Goal: Task Accomplishment & Management: Complete application form

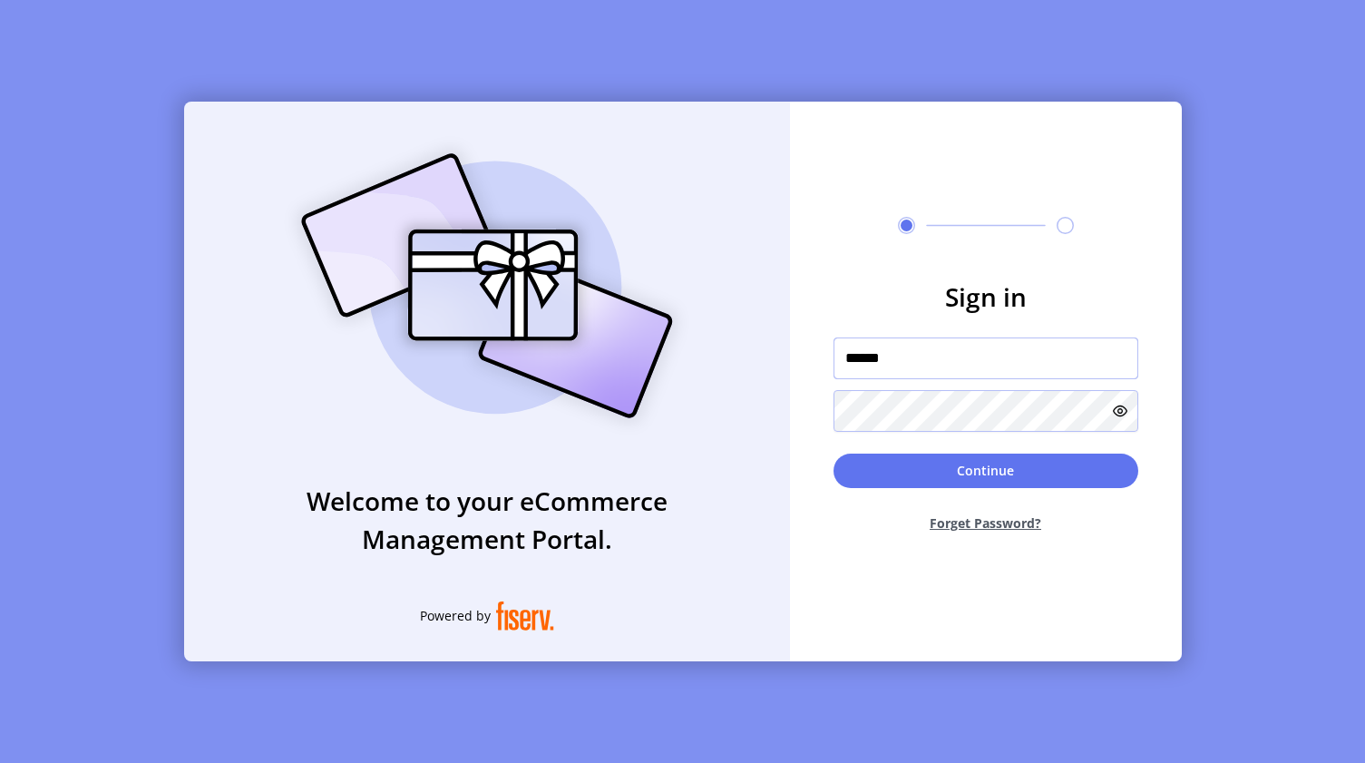
type input "**********"
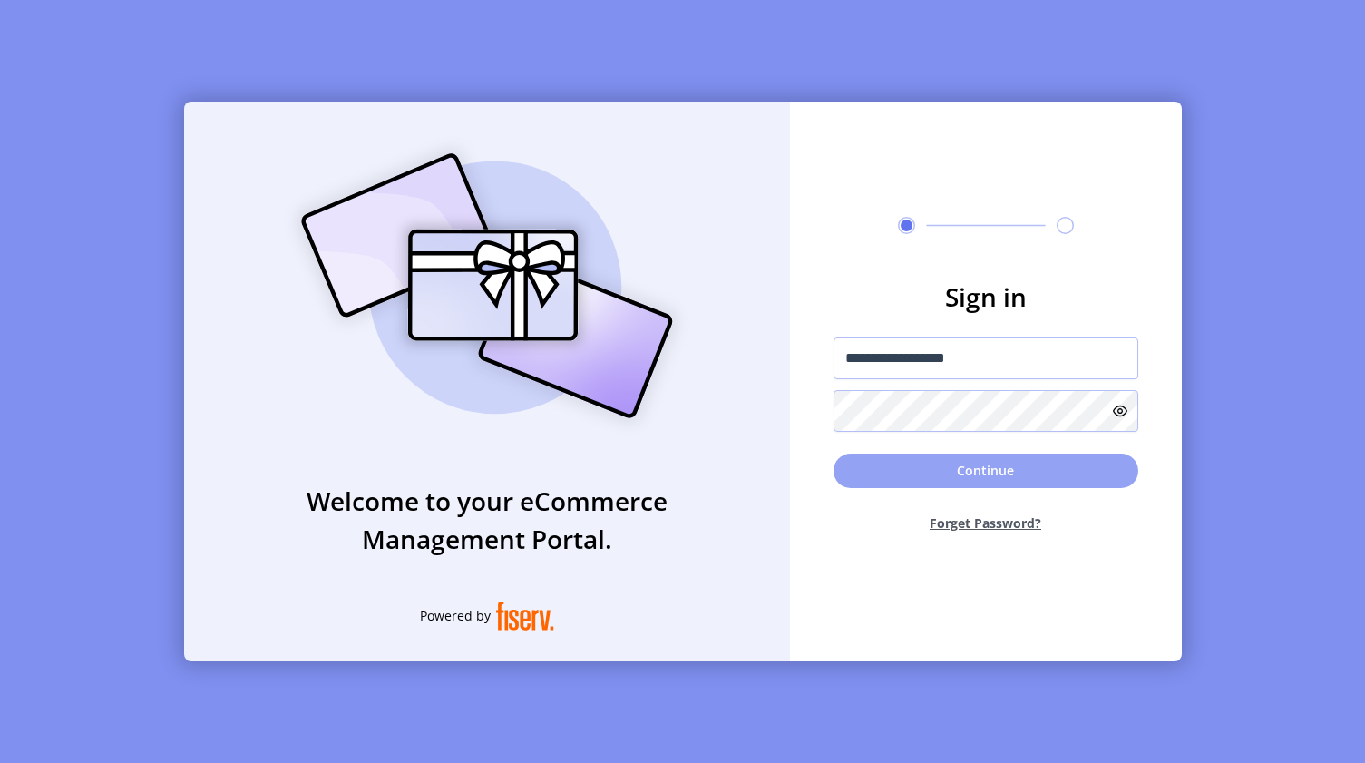
click at [942, 476] on button "Continue" at bounding box center [986, 471] width 305 height 34
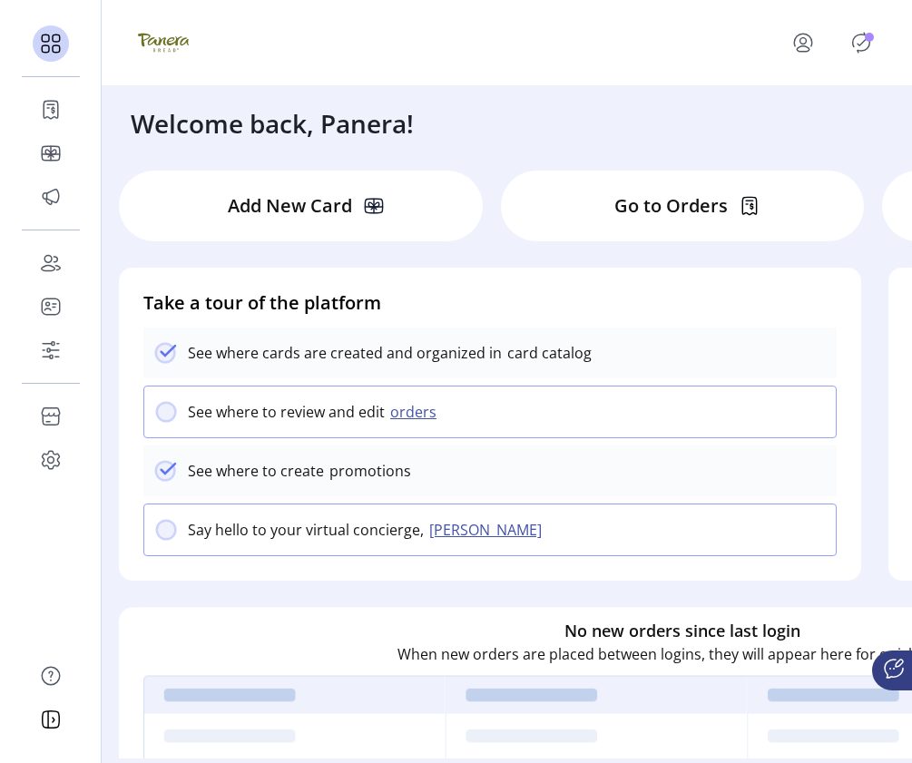
click at [862, 39] on icon "Publisher Panel" at bounding box center [860, 42] width 29 height 29
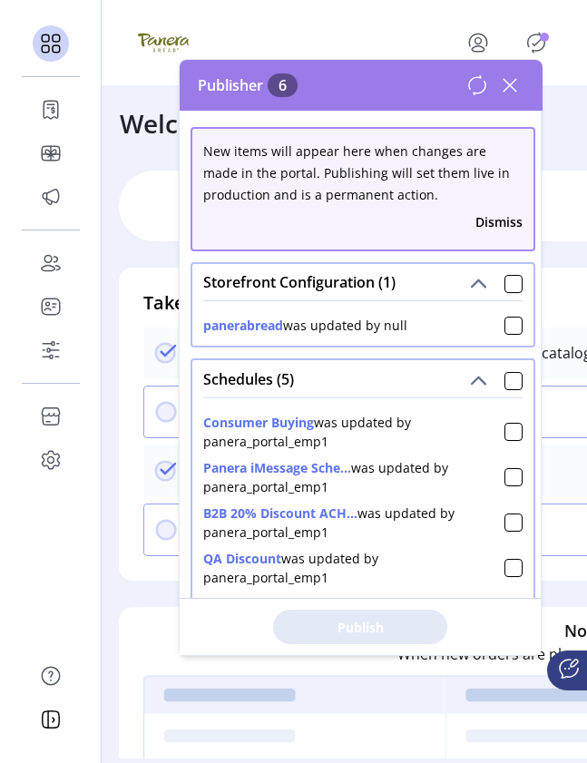
click at [250, 331] on button "panerabread" at bounding box center [243, 325] width 80 height 19
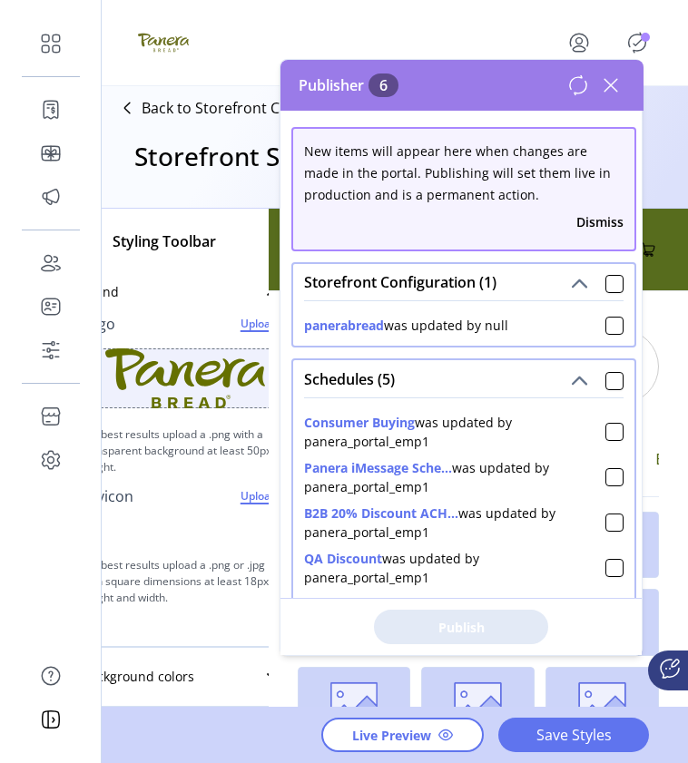
drag, startPoint x: 523, startPoint y: 329, endPoint x: 495, endPoint y: 327, distance: 28.3
click at [495, 327] on div "panerabread was updated by null" at bounding box center [463, 321] width 319 height 26
click at [371, 322] on button "panerabread" at bounding box center [344, 325] width 80 height 19
click at [608, 84] on icon at bounding box center [610, 85] width 29 height 29
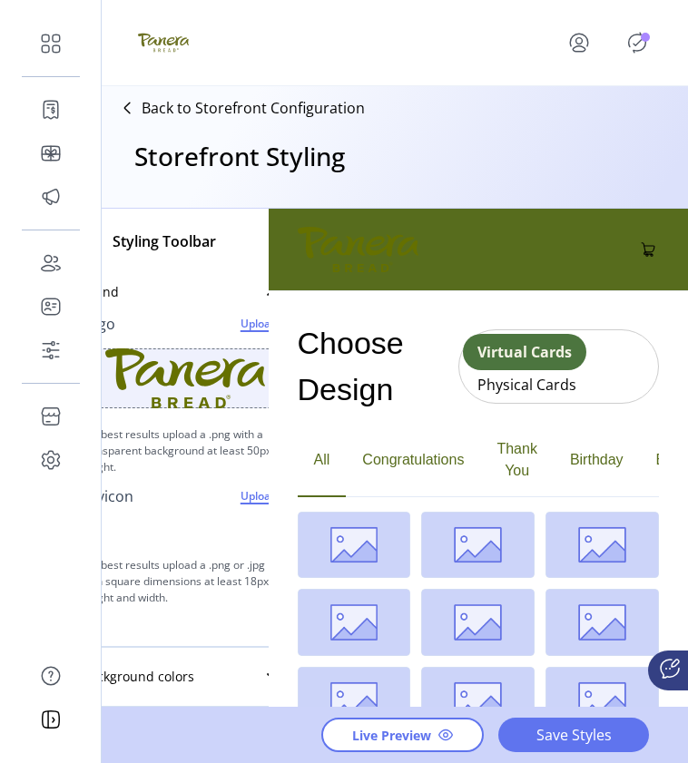
click at [633, 44] on icon "Publisher Panel" at bounding box center [637, 43] width 8 height 6
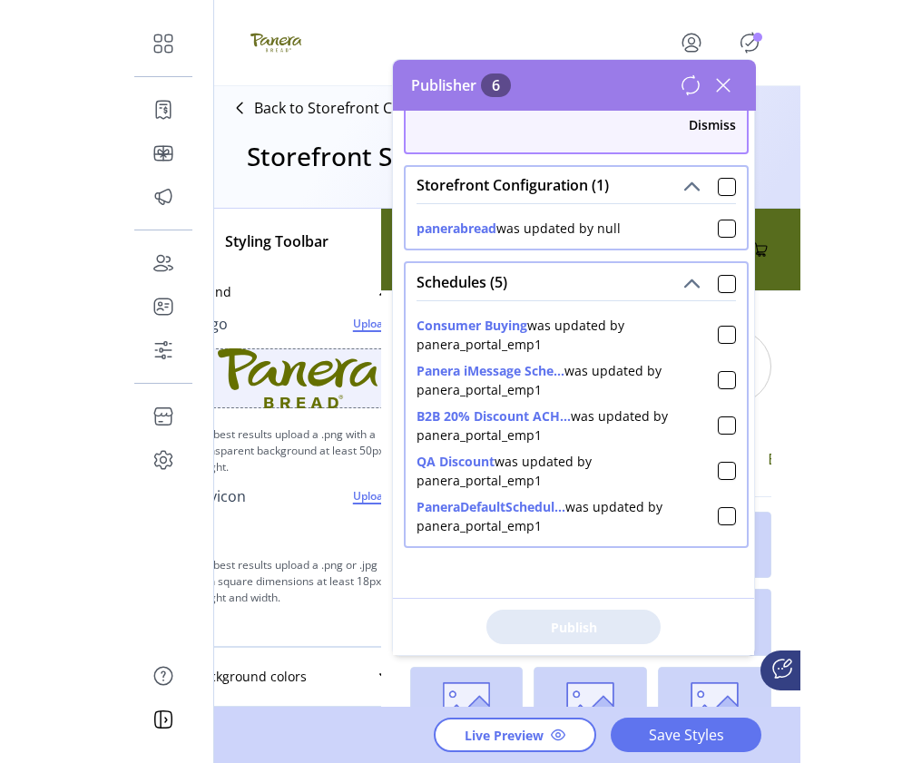
scroll to position [96, 0]
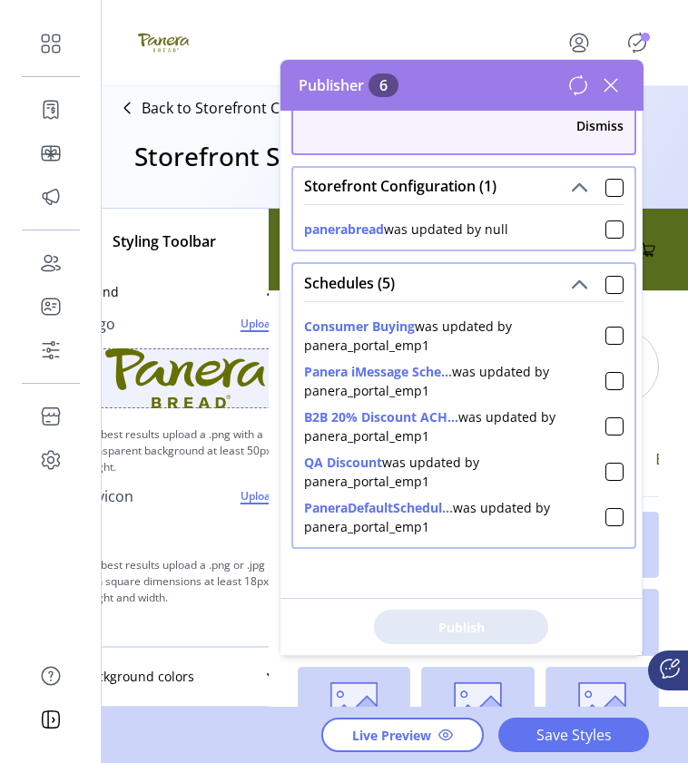
click at [617, 85] on icon at bounding box center [610, 85] width 29 height 29
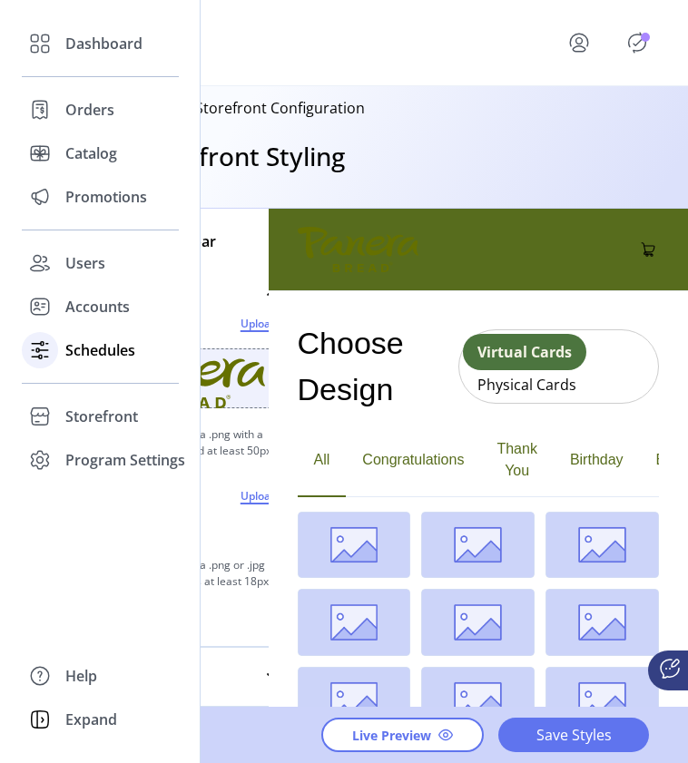
click at [104, 352] on span "Schedules" at bounding box center [100, 350] width 70 height 22
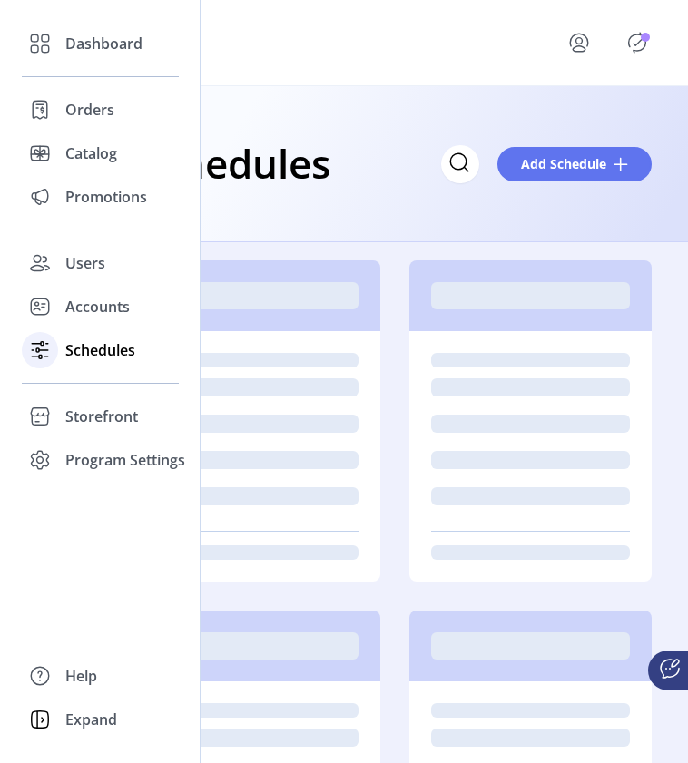
click at [119, 353] on span "Schedules" at bounding box center [100, 350] width 70 height 22
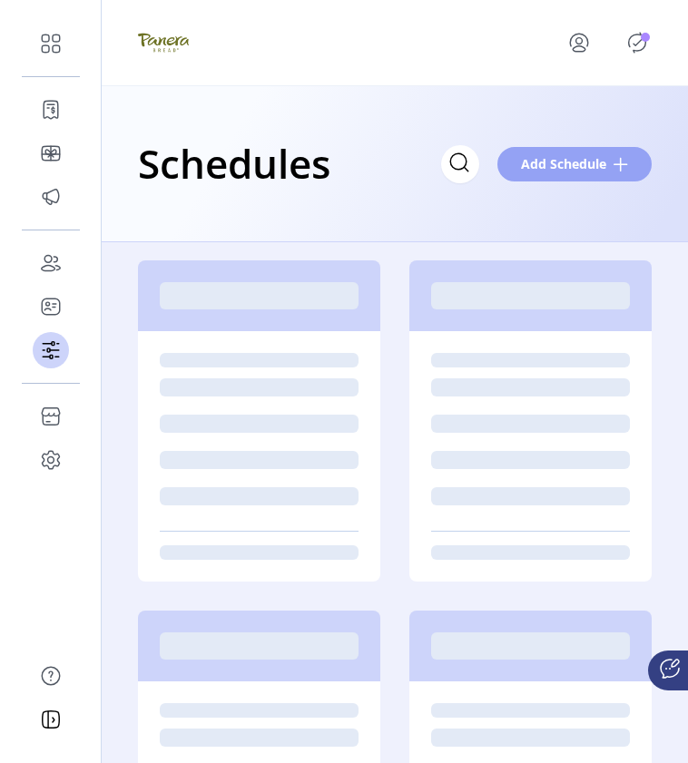
click at [571, 161] on span "Add Schedule" at bounding box center [563, 163] width 85 height 19
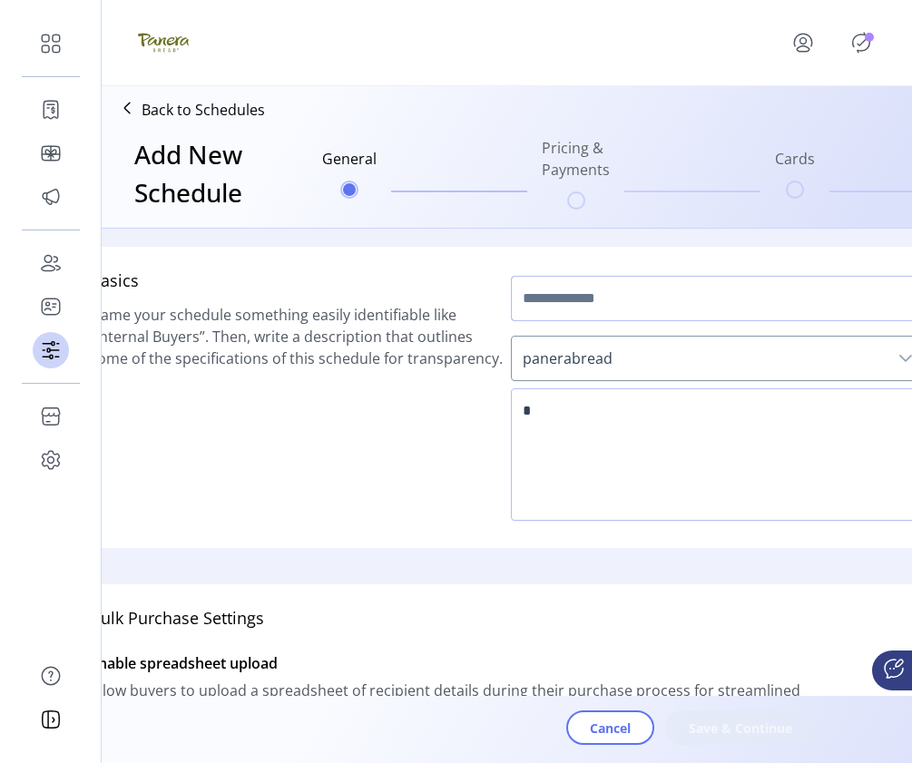
click at [748, 302] on input "text" at bounding box center [718, 298] width 414 height 45
type input "****"
click at [673, 420] on textarea at bounding box center [718, 454] width 414 height 132
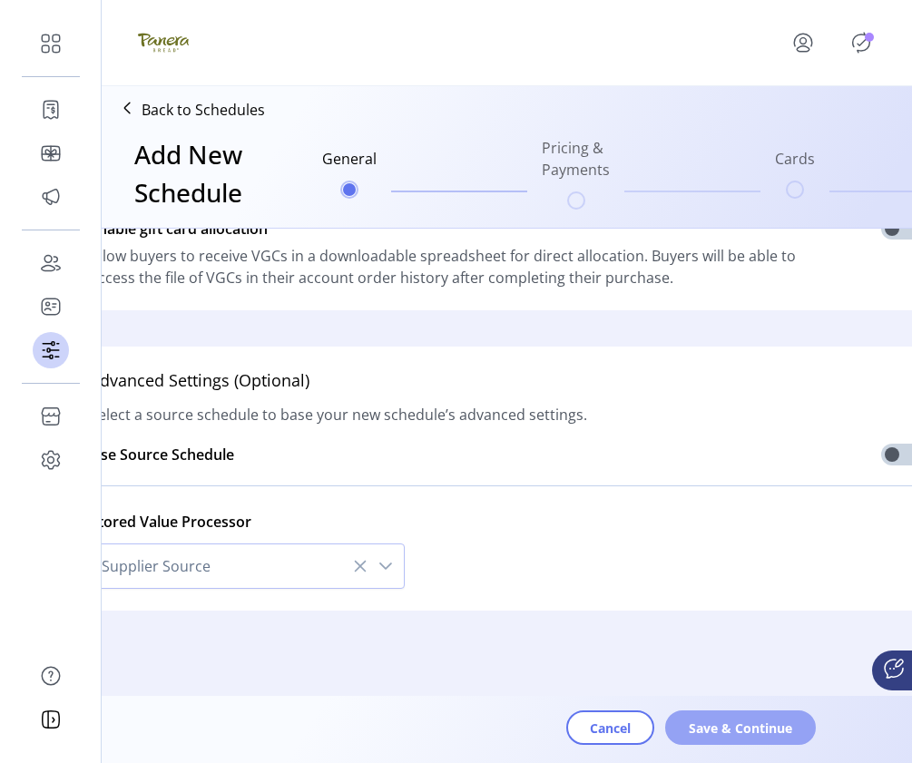
type textarea "****"
click at [732, 738] on button "Save & Continue" at bounding box center [740, 727] width 151 height 34
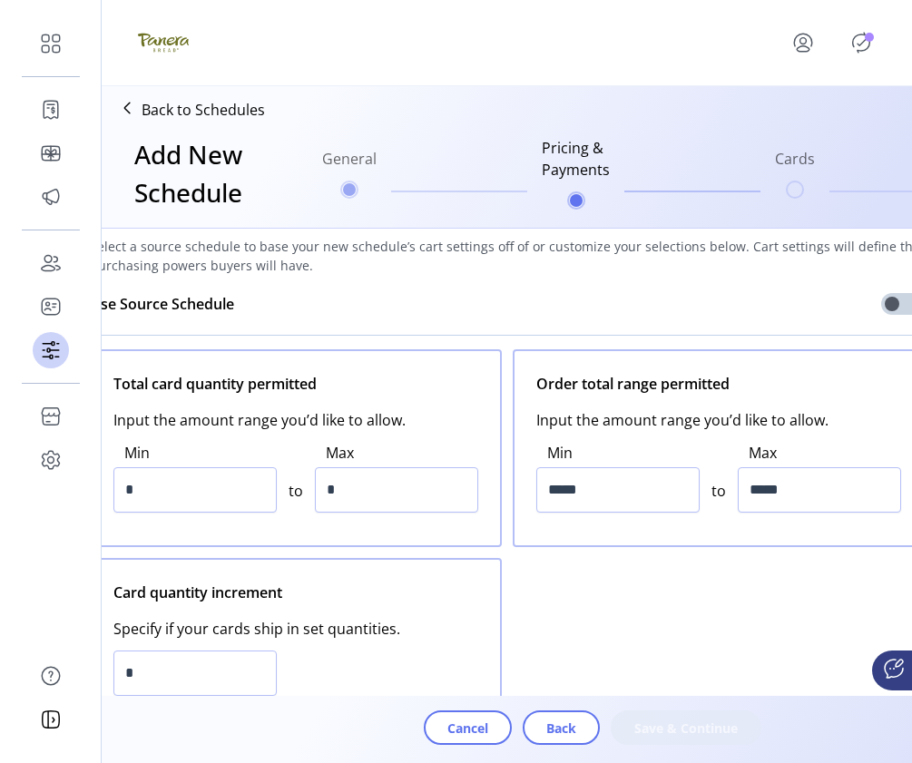
scroll to position [91, 0]
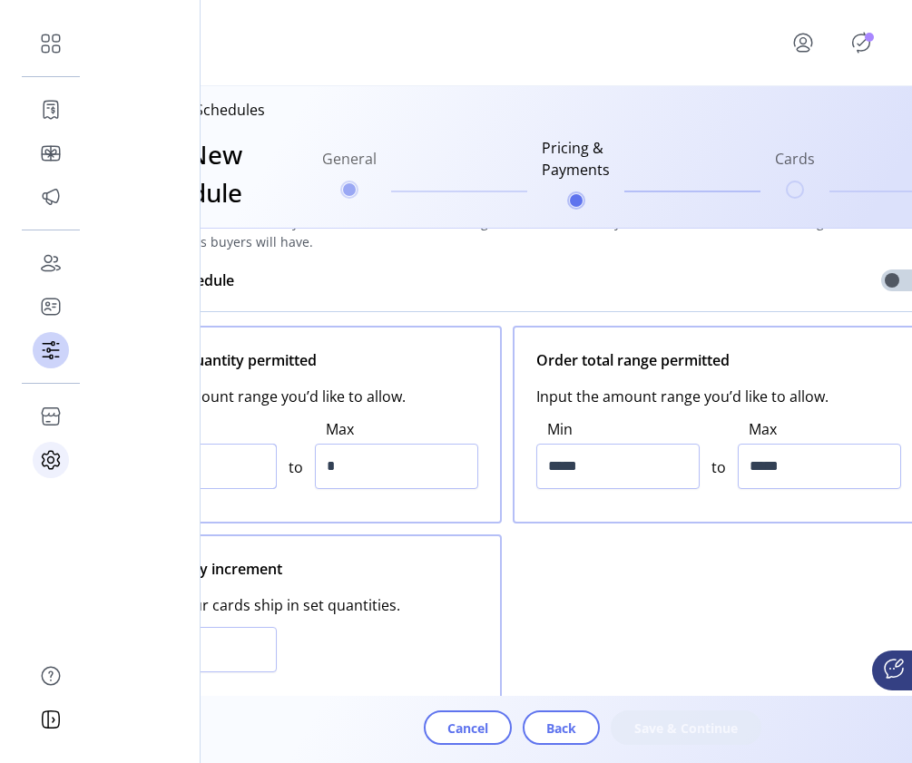
drag, startPoint x: 260, startPoint y: 464, endPoint x: 86, endPoint y: 461, distance: 174.2
click at [86, 461] on div "Dashboard Orders Catalog Promotions Users Accounts Schedules Storefront Configu…" at bounding box center [456, 381] width 912 height 763
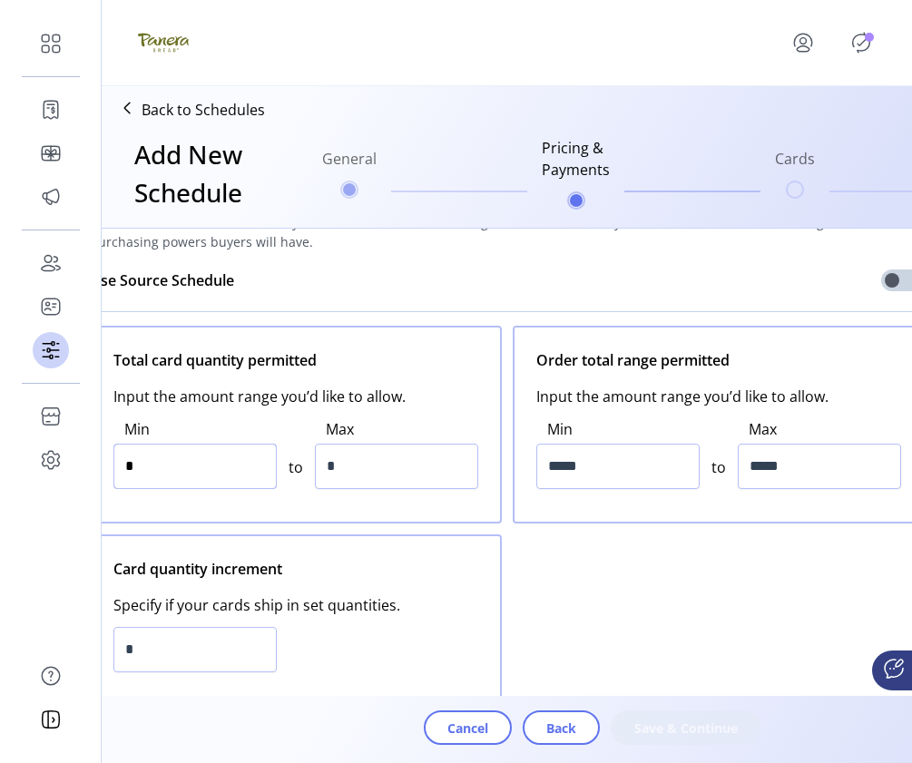
type input "*"
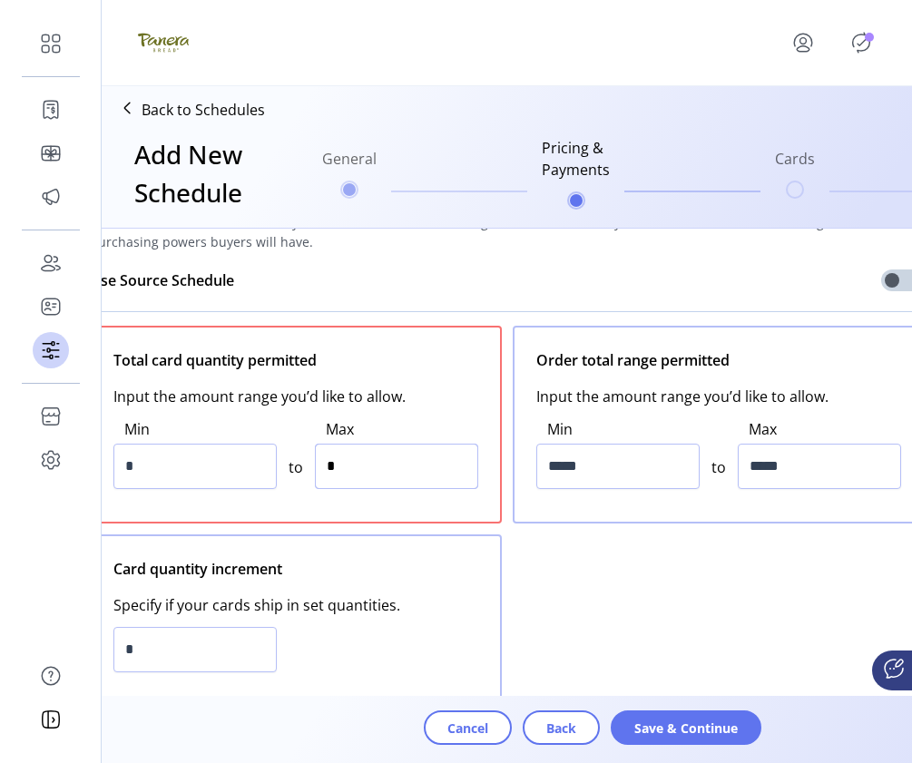
drag, startPoint x: 364, startPoint y: 464, endPoint x: 285, endPoint y: 462, distance: 78.9
click at [285, 462] on div "Min * to Max *" at bounding box center [295, 453] width 365 height 93
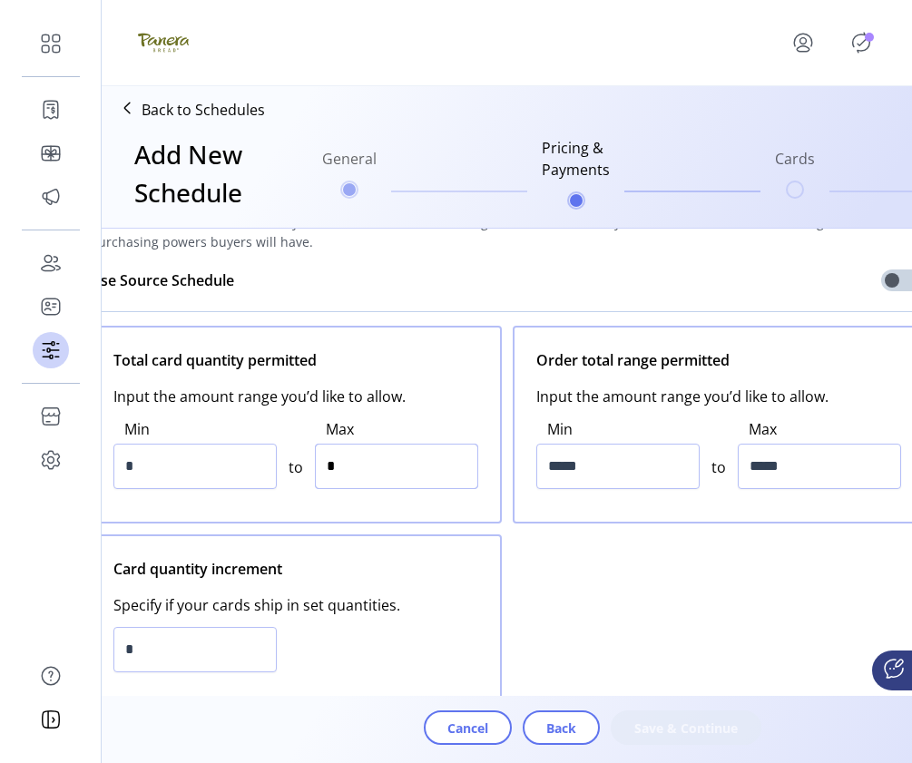
type input "**"
drag, startPoint x: 599, startPoint y: 451, endPoint x: 515, endPoint y: 450, distance: 83.5
click at [515, 451] on div "Order total range permitted Input the amount range you’d like to allow. Min ***…" at bounding box center [719, 425] width 412 height 198
type input "******"
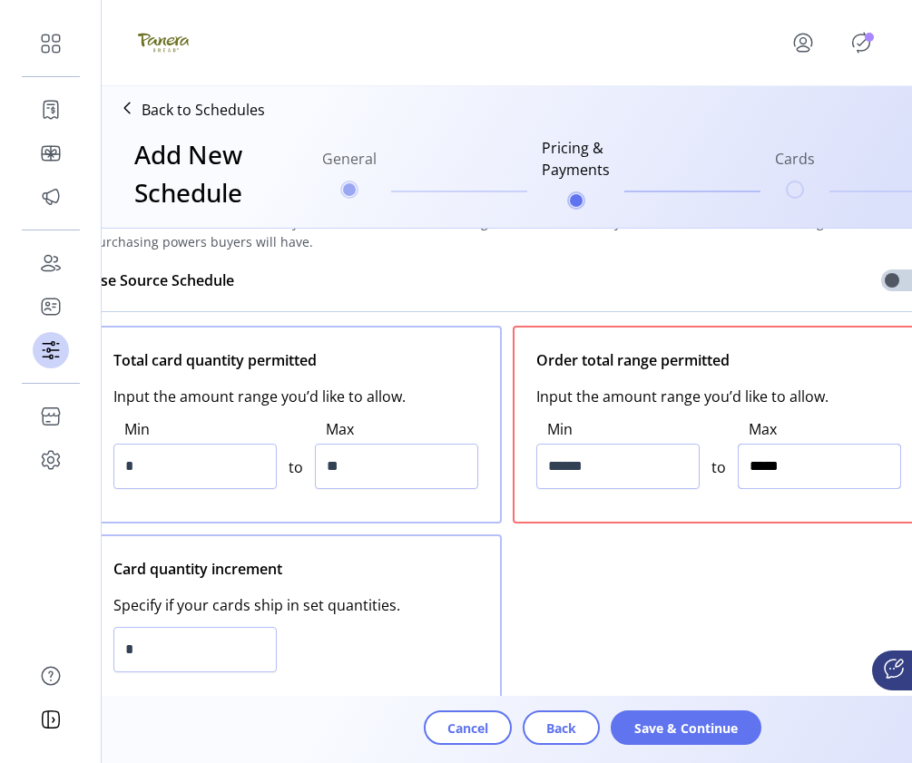
click at [756, 465] on input "*****" at bounding box center [818, 466] width 163 height 45
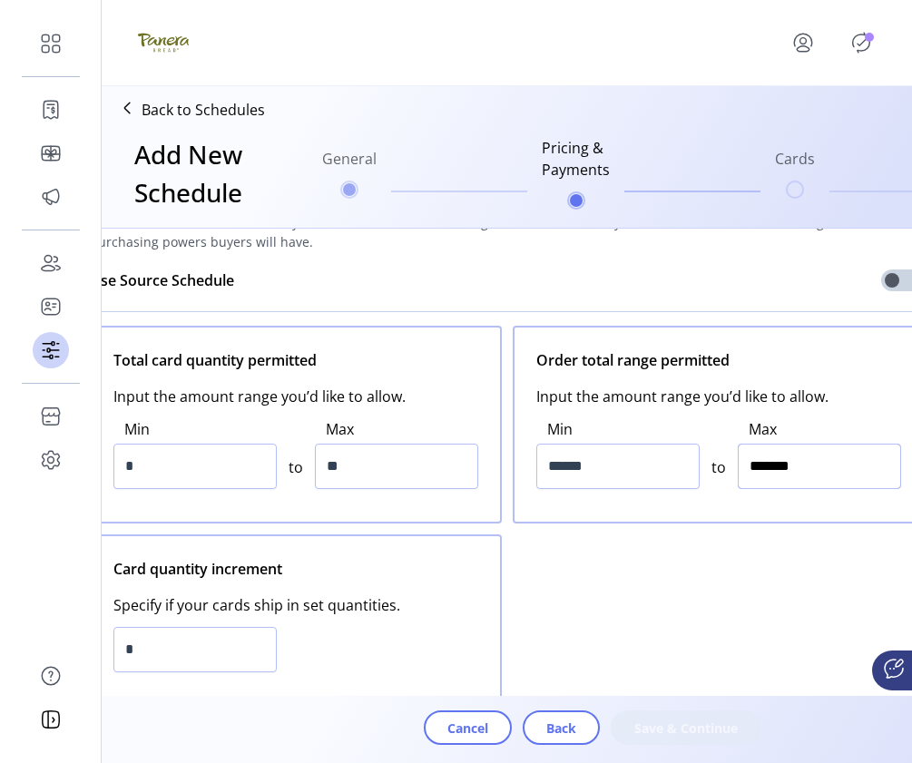
type input "*********"
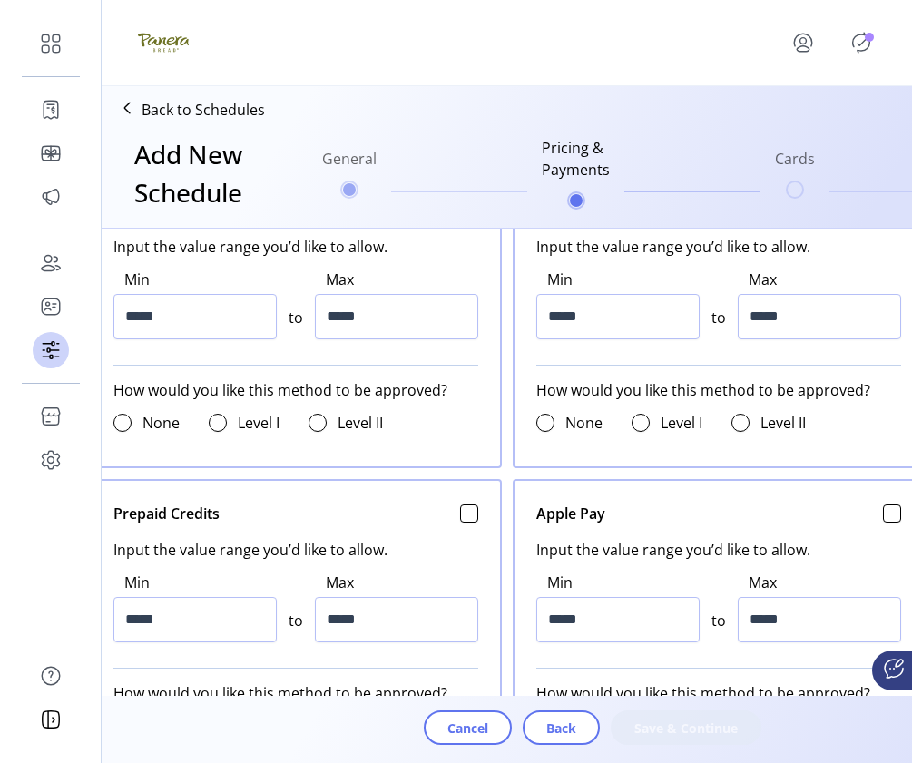
scroll to position [877, 0]
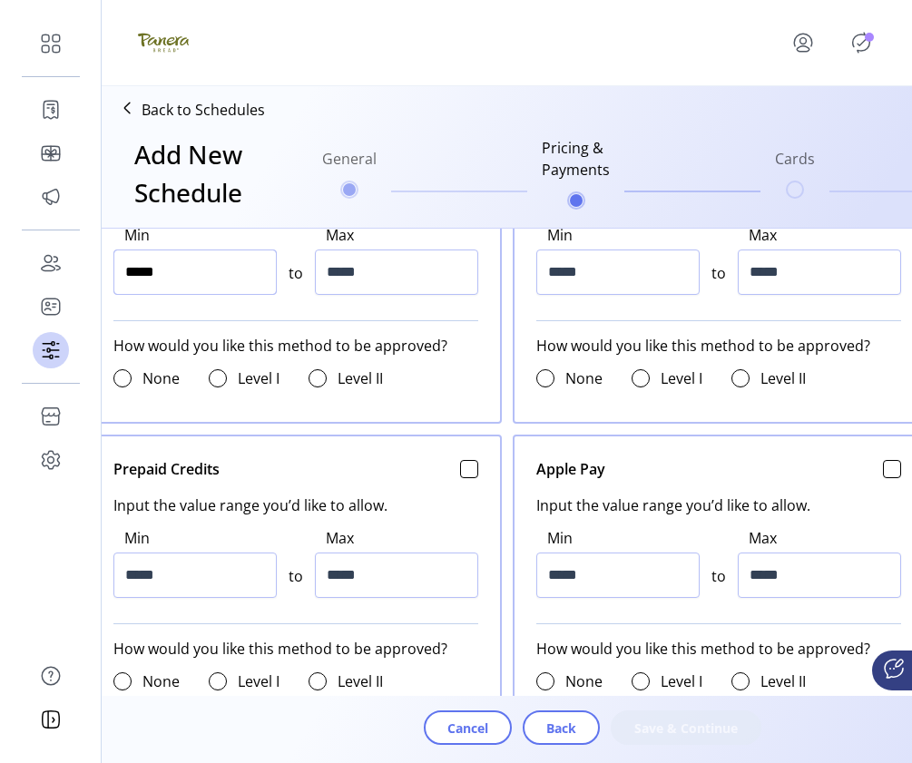
click at [131, 275] on input "*****" at bounding box center [194, 271] width 163 height 45
type input "******"
click at [326, 273] on input "*****" at bounding box center [396, 271] width 163 height 45
type input "*******"
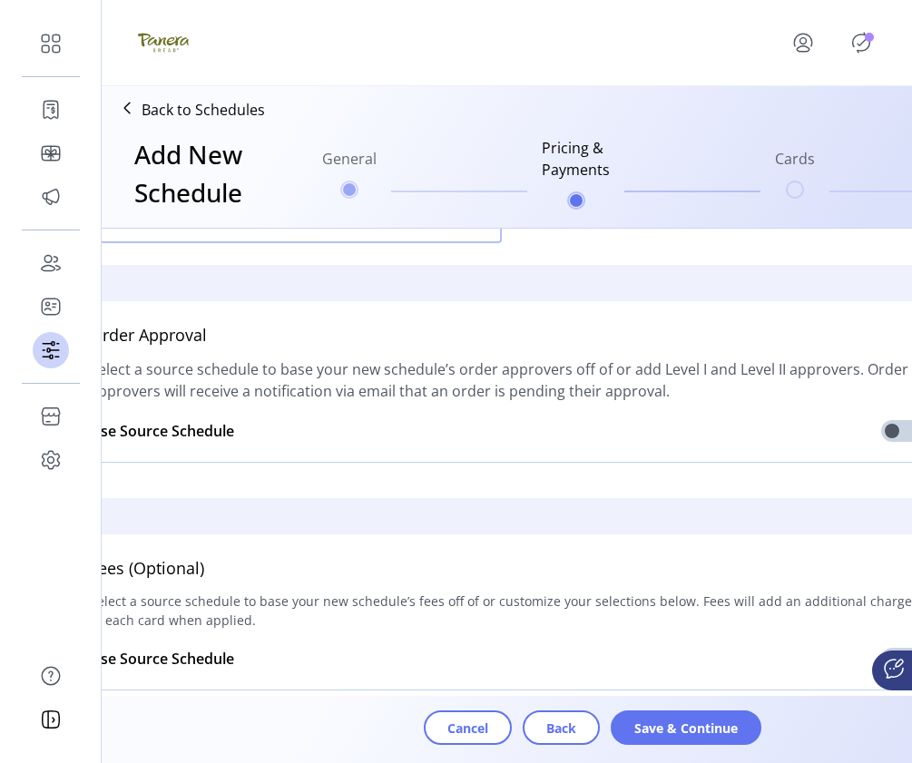
scroll to position [1744, 0]
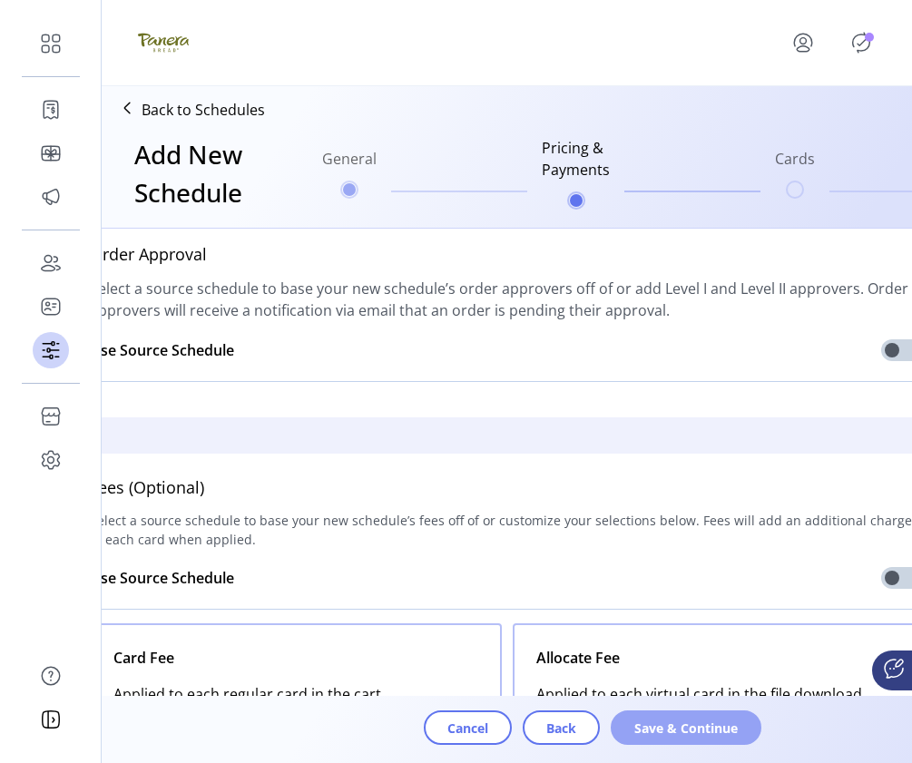
click at [707, 735] on span "Save & Continue" at bounding box center [685, 727] width 103 height 19
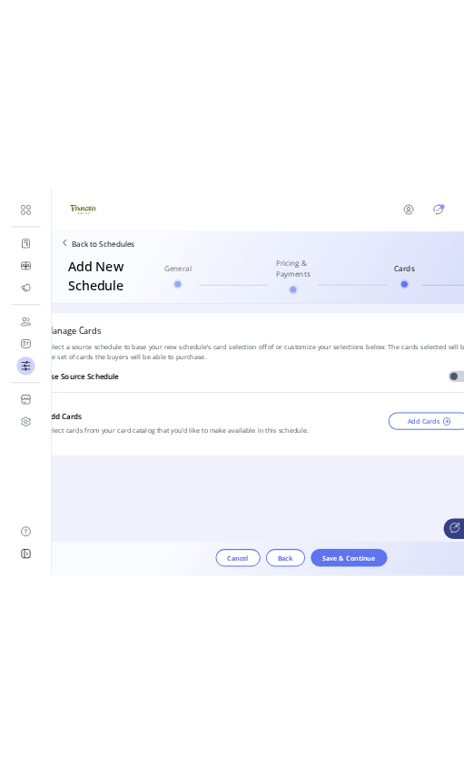
scroll to position [0, 0]
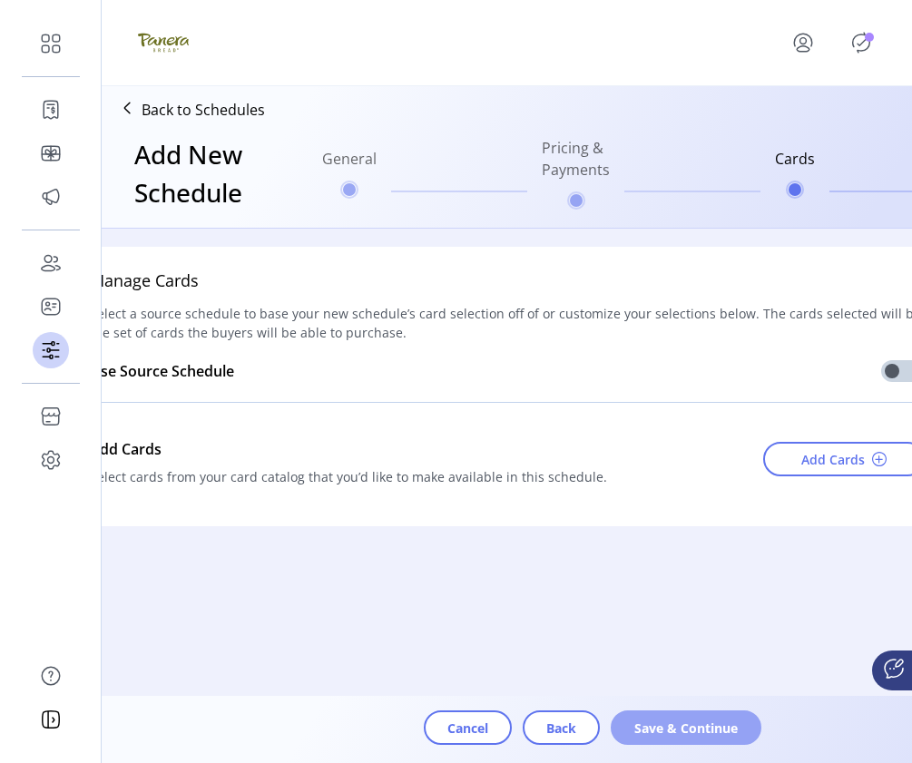
click at [684, 736] on span "Save & Continue" at bounding box center [685, 727] width 103 height 19
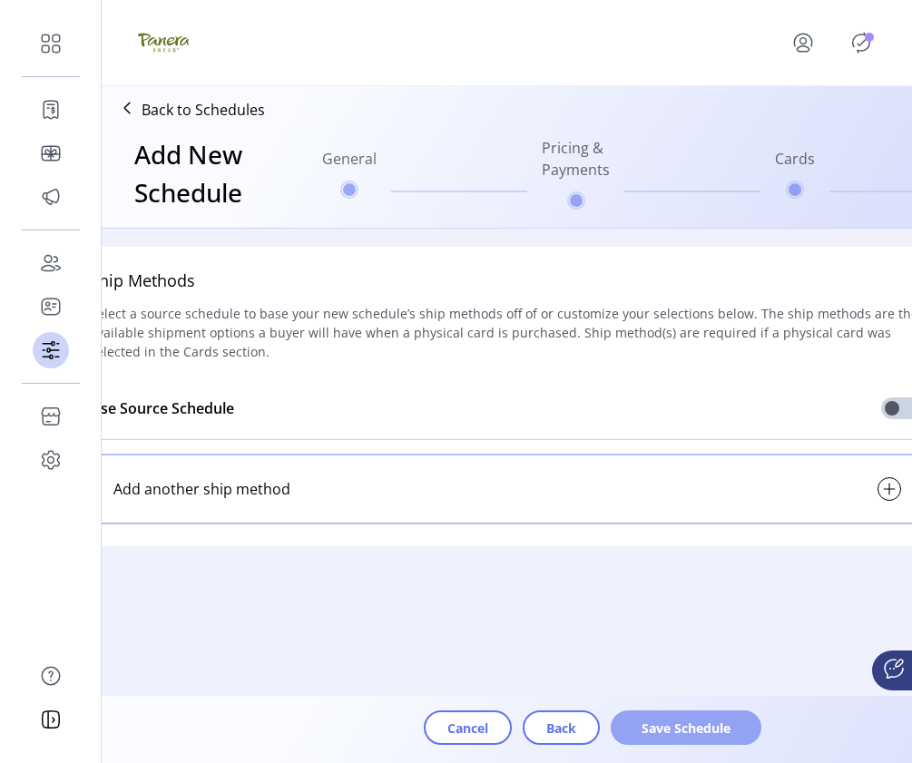
click at [705, 731] on span "Save Schedule" at bounding box center [685, 727] width 103 height 19
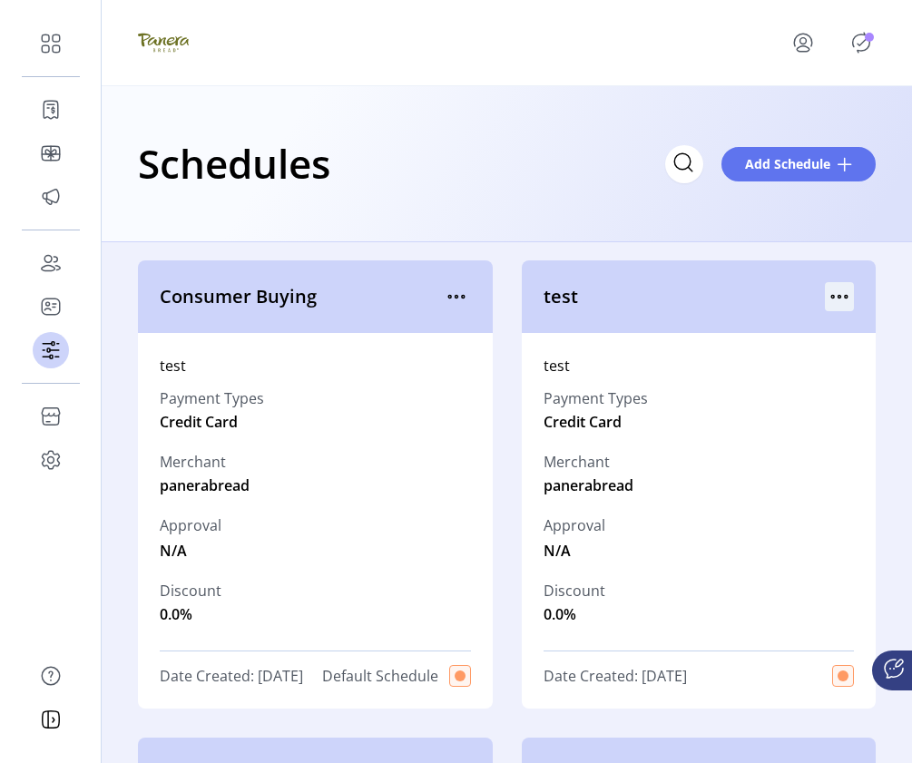
click at [835, 296] on icon "menu" at bounding box center [839, 296] width 29 height 29
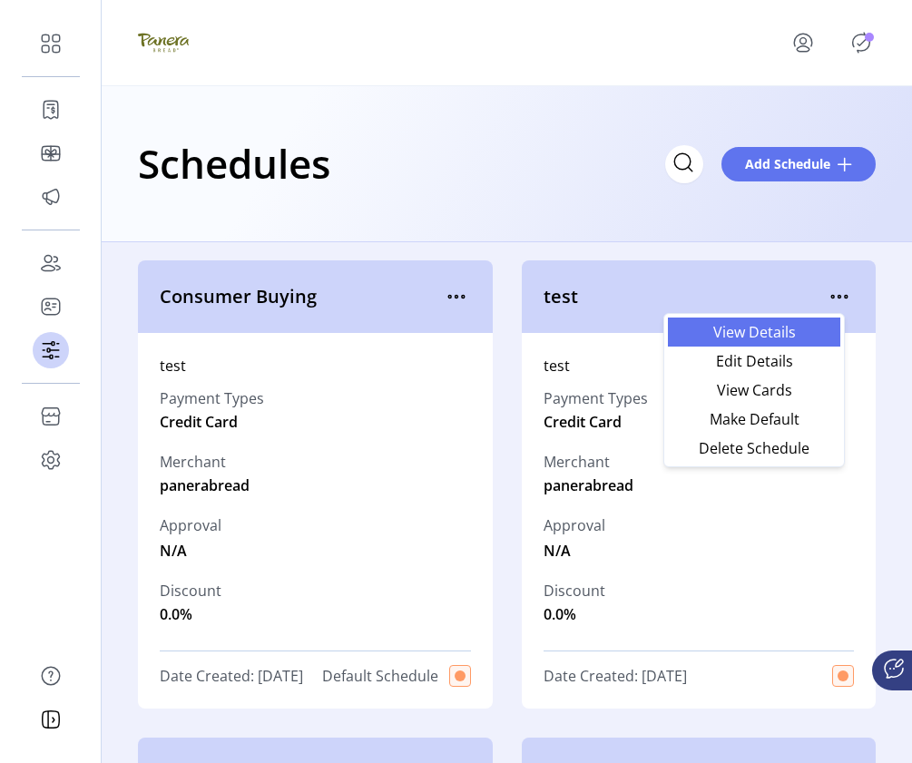
click at [792, 333] on span "View Details" at bounding box center [754, 332] width 151 height 15
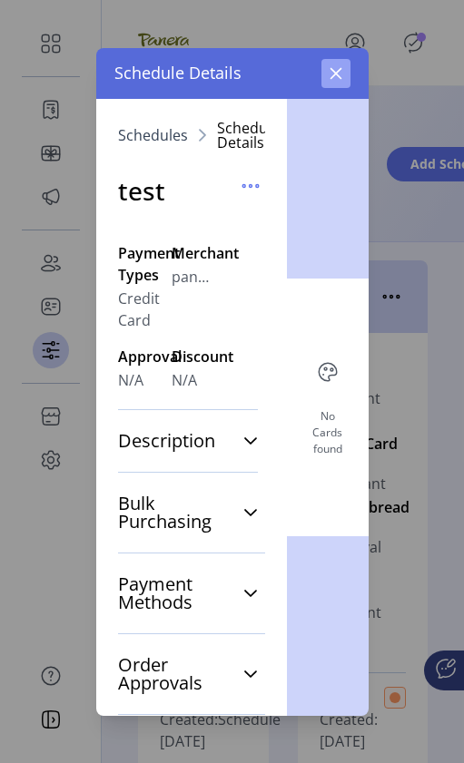
click at [335, 67] on icon "button" at bounding box center [335, 73] width 12 height 12
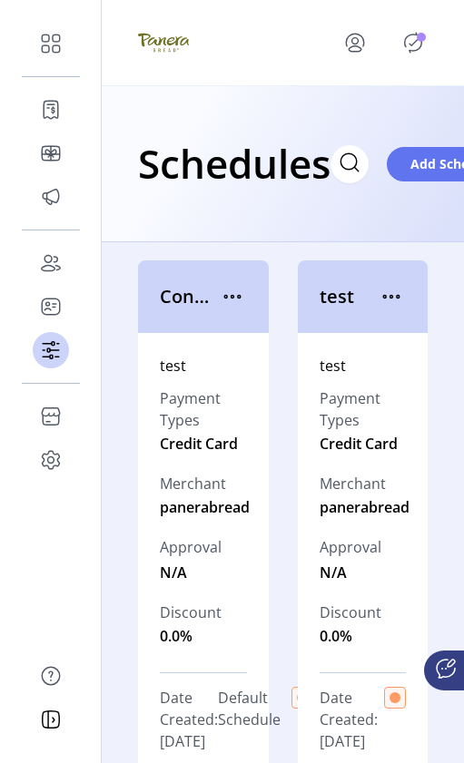
click at [416, 40] on p-badge "Publisher Panel" at bounding box center [420, 37] width 9 height 9
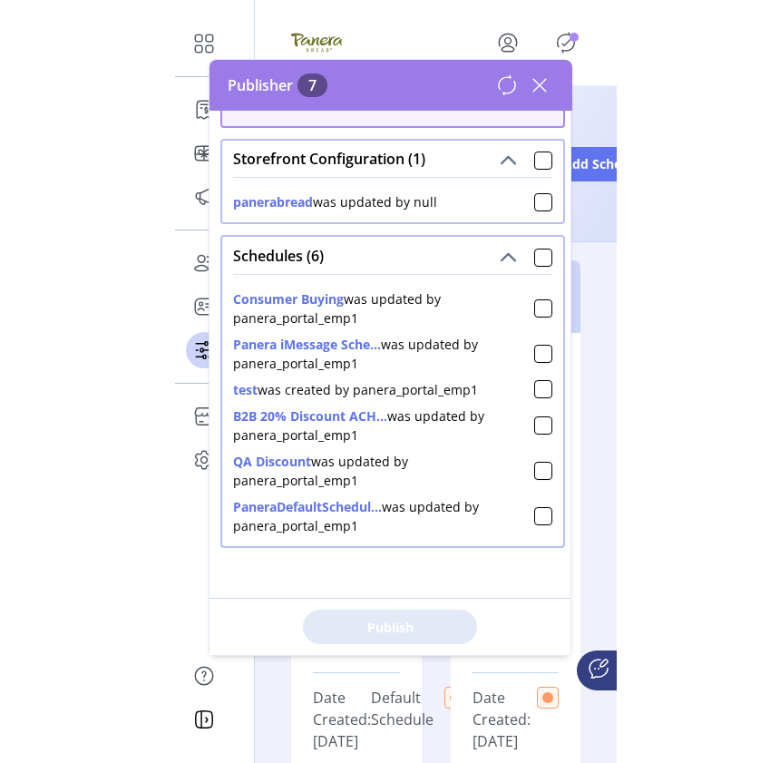
scroll to position [122, 0]
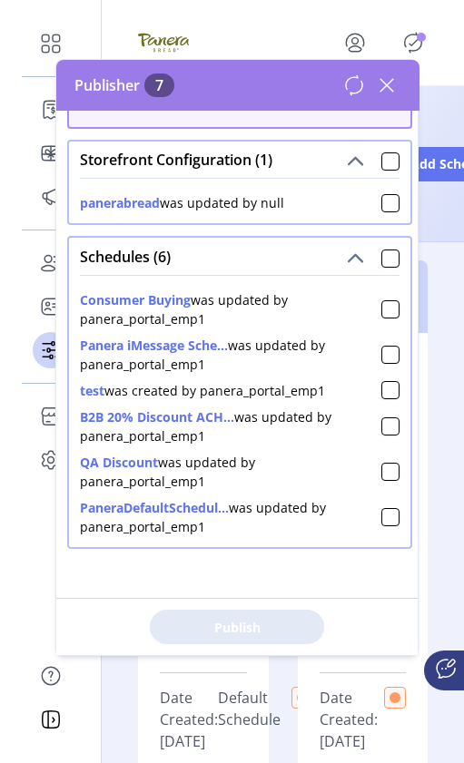
drag, startPoint x: 201, startPoint y: 393, endPoint x: 327, endPoint y: 385, distance: 126.4
click at [327, 385] on div "test was created by panera_portal_emp1" at bounding box center [239, 387] width 319 height 26
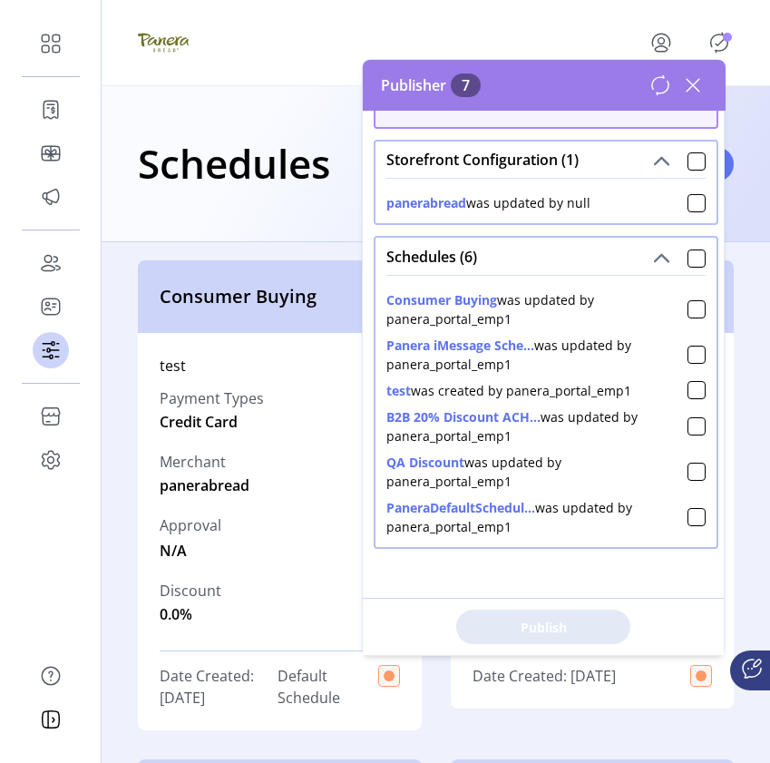
drag, startPoint x: 393, startPoint y: 368, endPoint x: 527, endPoint y: 356, distance: 134.8
click at [527, 356] on div "Panera iMessage Sche... was updated by panera_portal_emp1" at bounding box center [536, 355] width 301 height 38
drag, startPoint x: 523, startPoint y: 317, endPoint x: 394, endPoint y: 317, distance: 129.7
click at [394, 317] on div "Consumer Buying was updated by panera_portal_emp1" at bounding box center [536, 309] width 301 height 38
drag, startPoint x: 517, startPoint y: 434, endPoint x: 395, endPoint y: 432, distance: 122.5
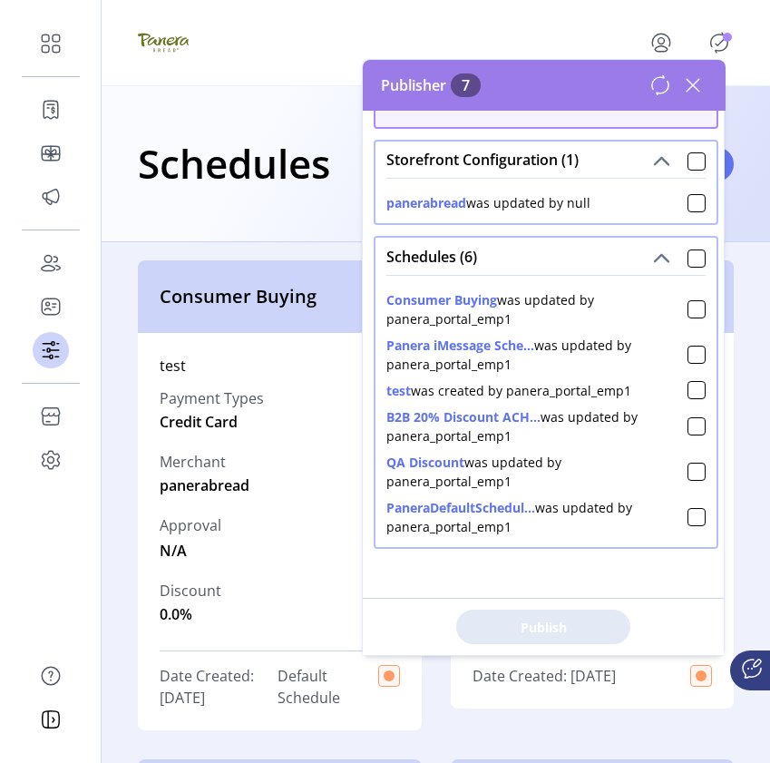
click at [394, 432] on div "B2B 20% Discount ACH... was updated by panera_portal_emp1" at bounding box center [536, 426] width 301 height 38
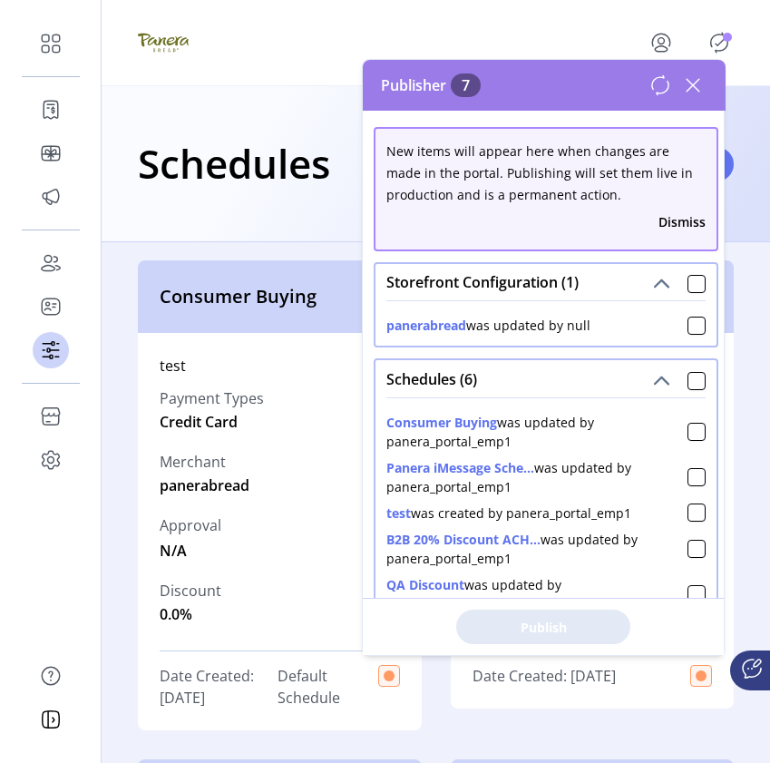
scroll to position [0, 0]
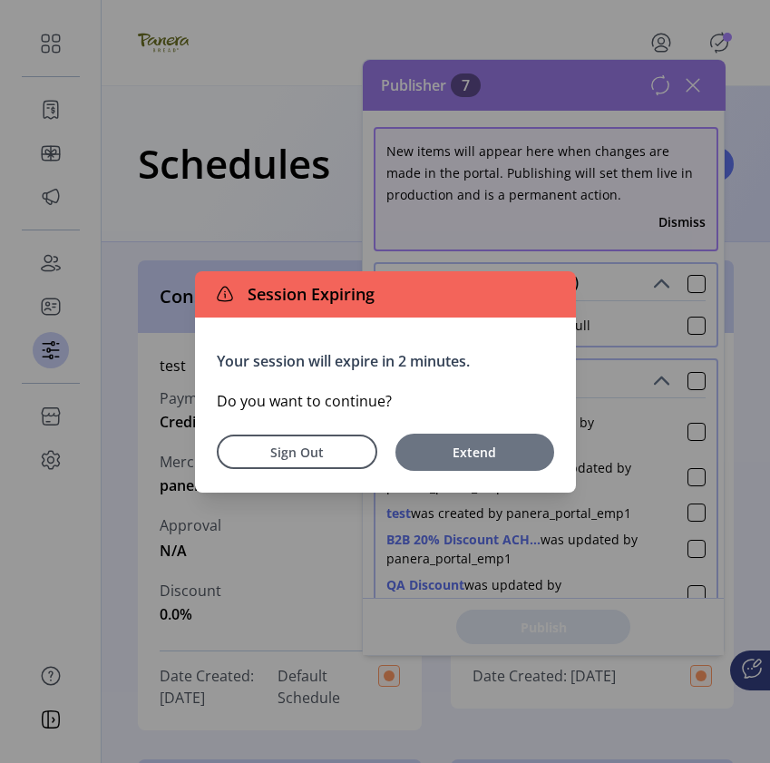
click at [496, 454] on span "Extend" at bounding box center [475, 452] width 141 height 19
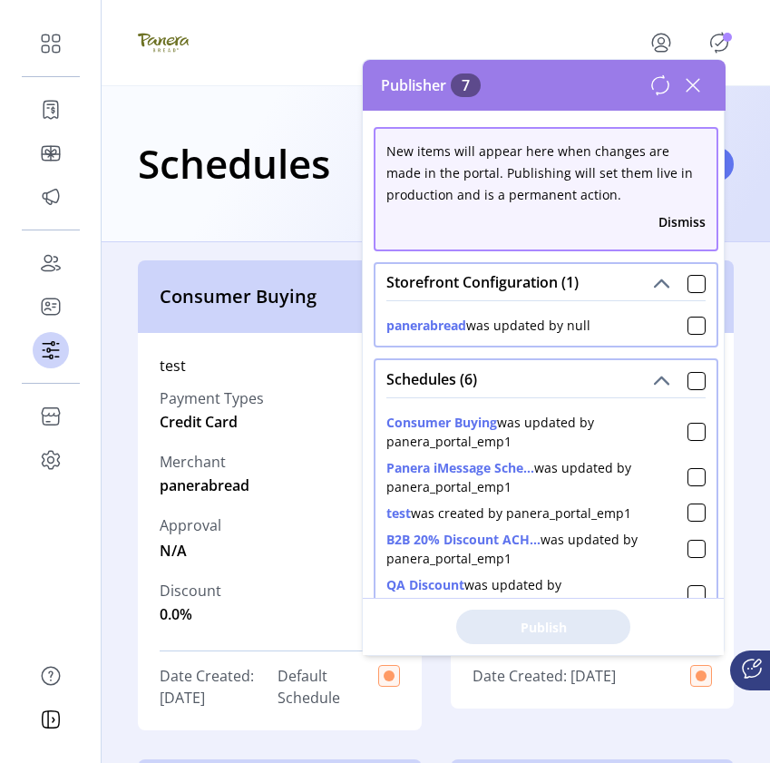
click at [693, 79] on icon at bounding box center [693, 85] width 29 height 29
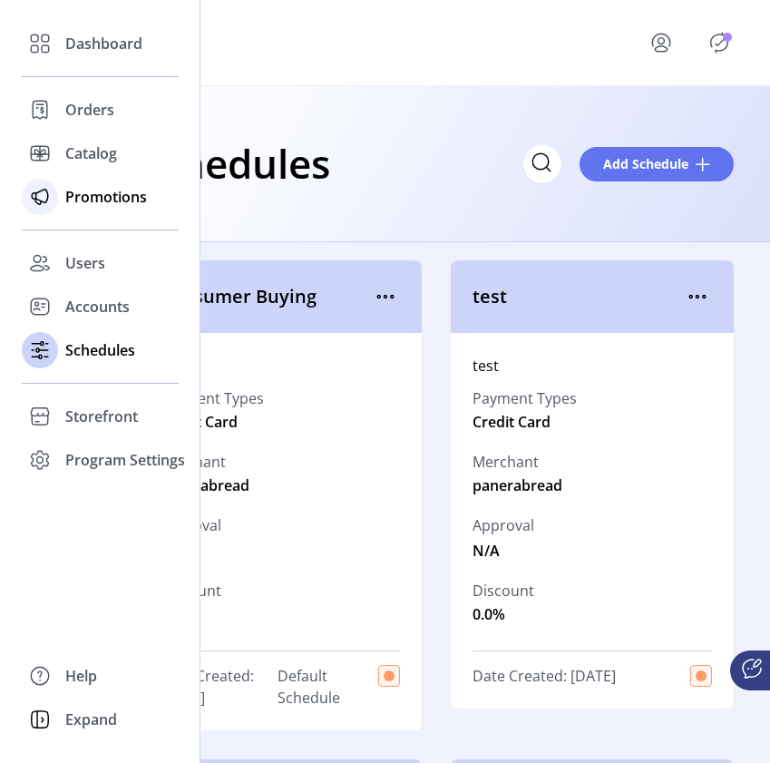
click at [96, 193] on span "Promotions" at bounding box center [106, 197] width 82 height 22
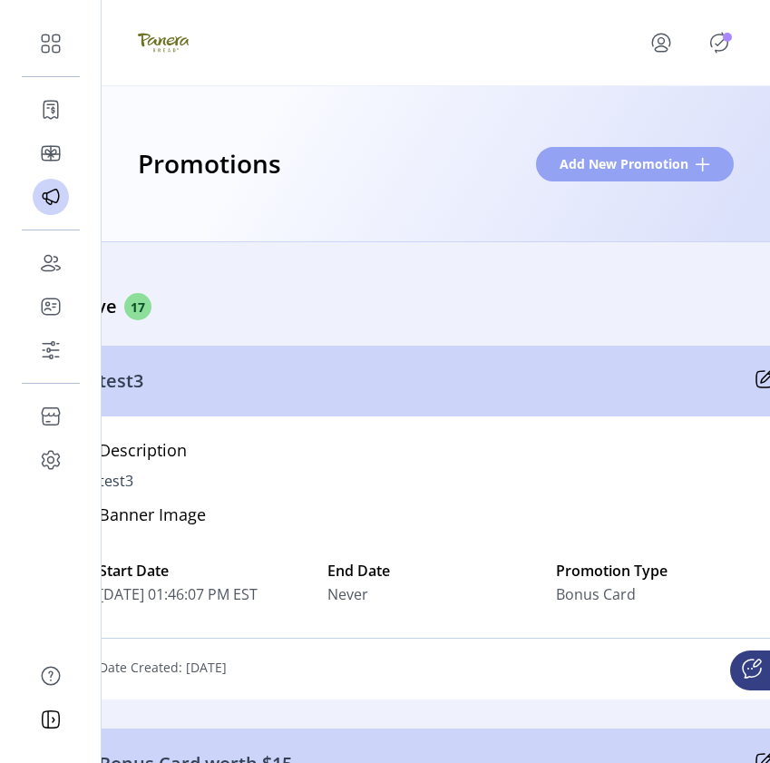
click at [706, 163] on span at bounding box center [703, 164] width 15 height 15
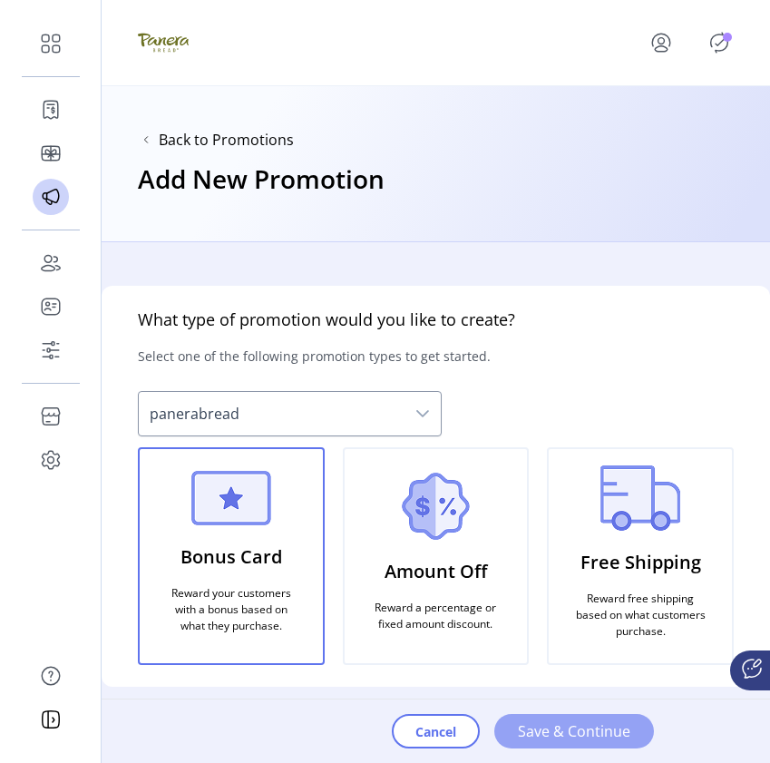
click at [600, 729] on span "Save & Continue" at bounding box center [574, 731] width 112 height 22
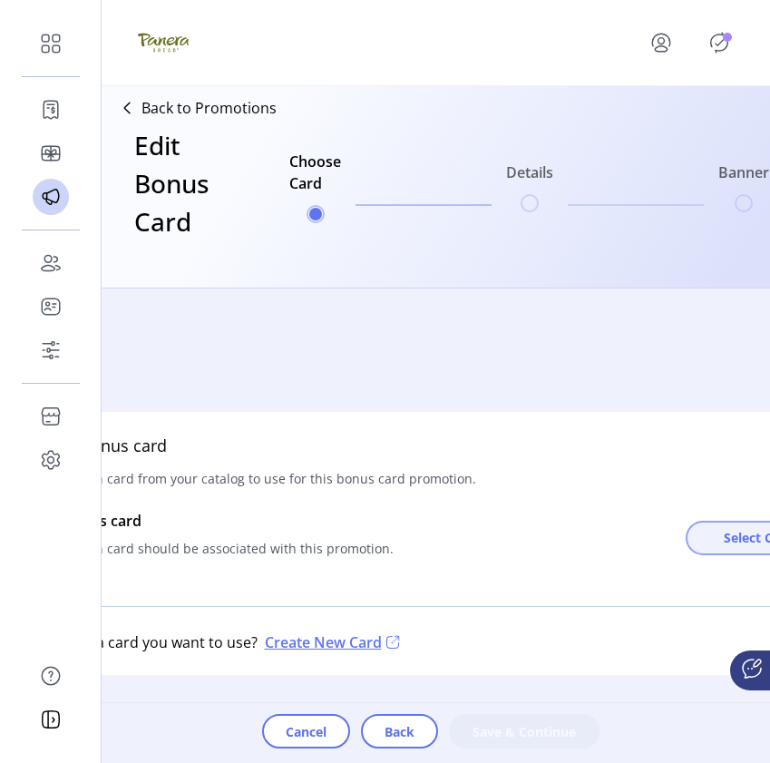
click at [737, 541] on span "Select Card" at bounding box center [759, 537] width 70 height 19
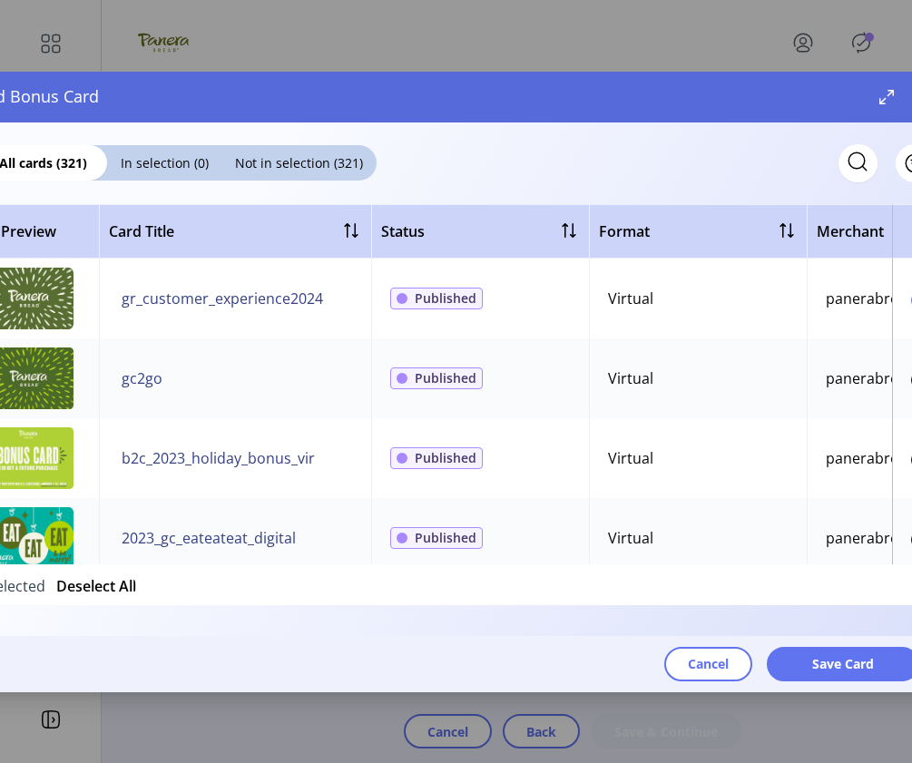
click at [911, 304] on div at bounding box center [920, 300] width 18 height 18
click at [911, 380] on div at bounding box center [920, 380] width 18 height 18
click at [827, 662] on span "Save Card" at bounding box center [843, 663] width 62 height 19
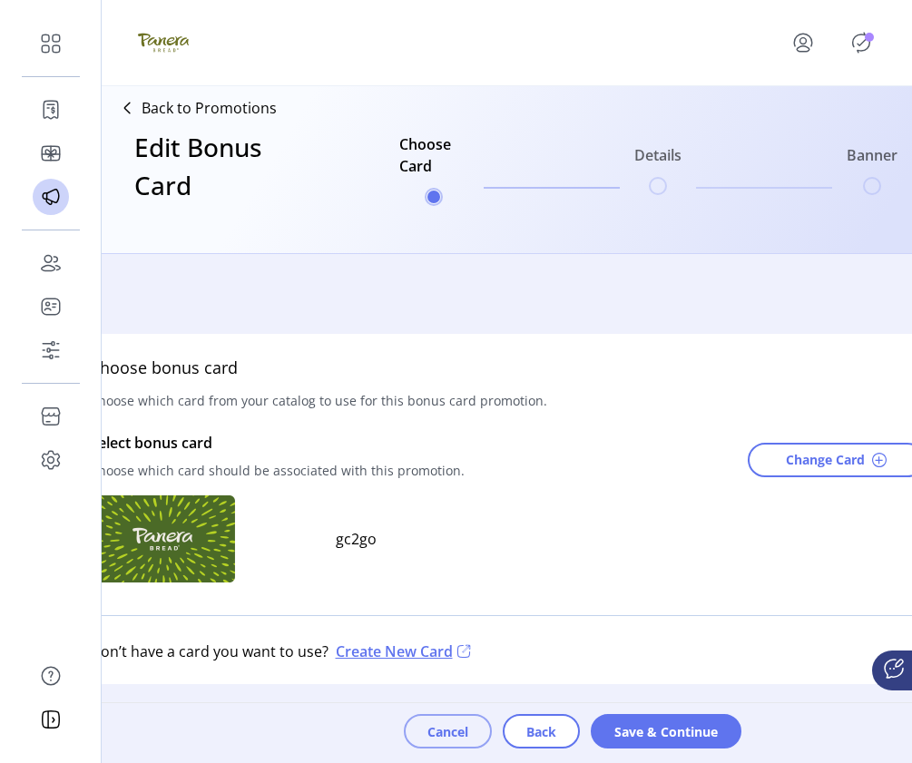
click at [439, 742] on button "Cancel" at bounding box center [448, 731] width 88 height 34
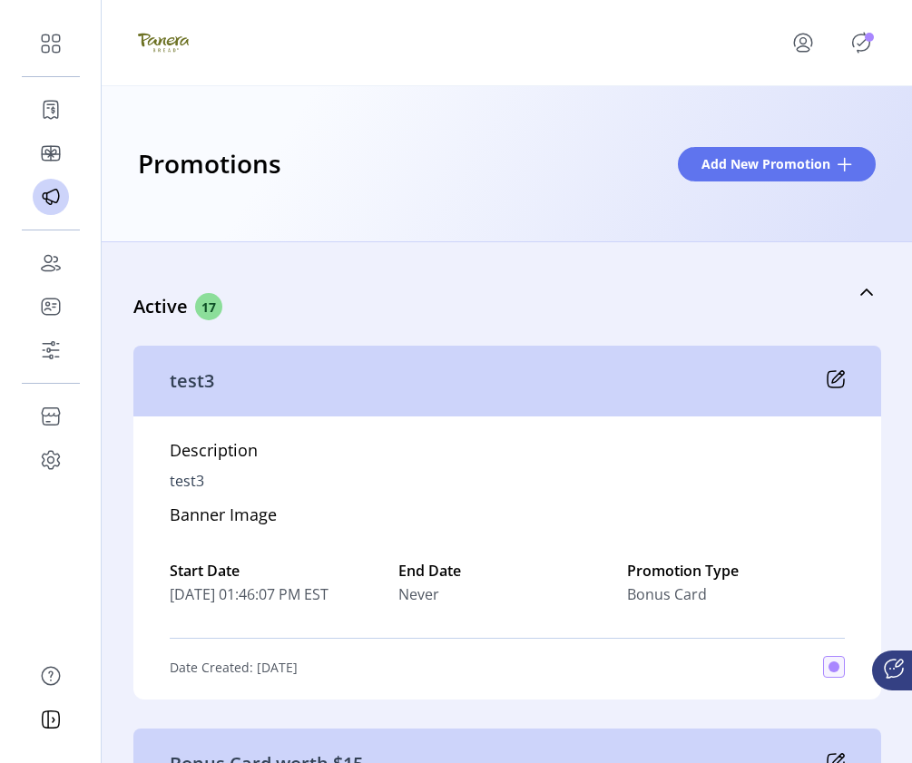
click at [806, 51] on icon "menu" at bounding box center [802, 42] width 29 height 29
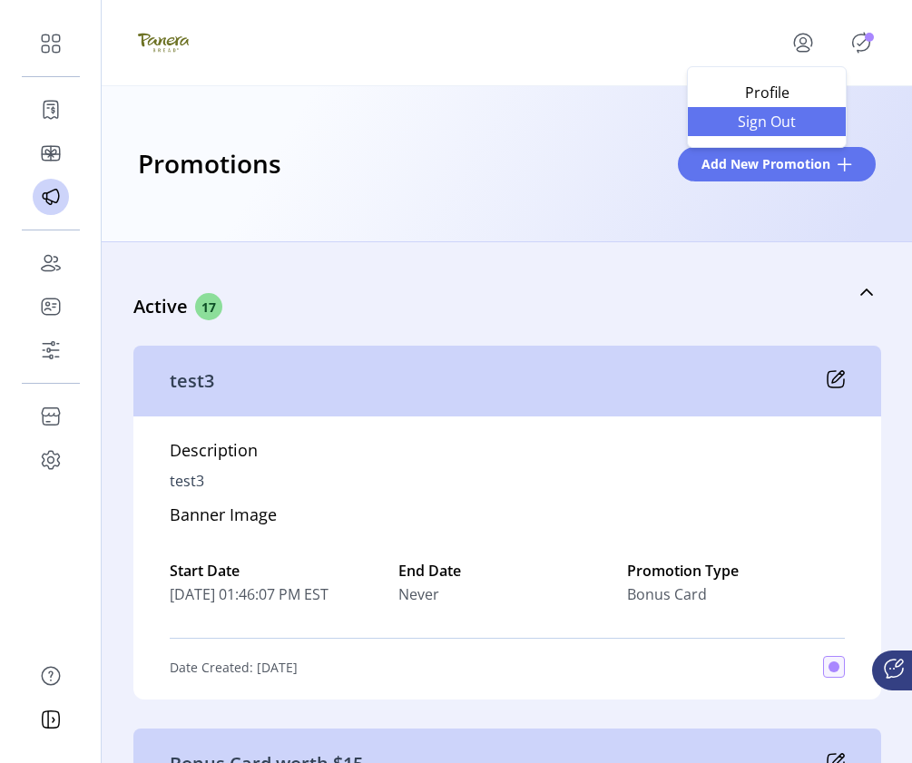
click at [782, 120] on span "Sign Out" at bounding box center [766, 121] width 136 height 15
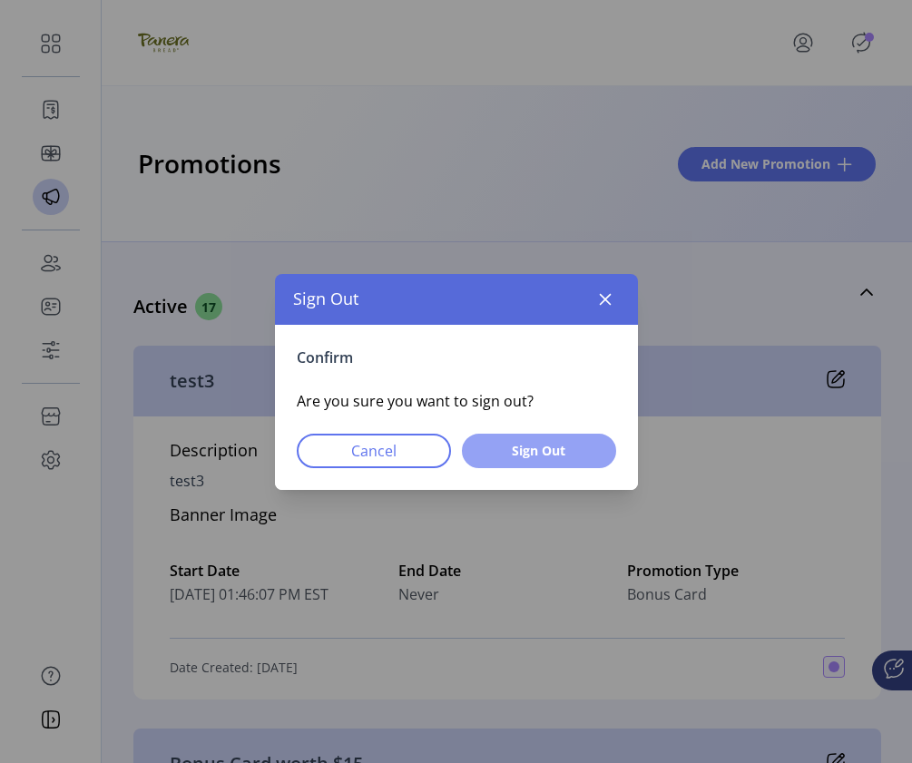
click at [552, 454] on span "Sign Out" at bounding box center [538, 450] width 107 height 19
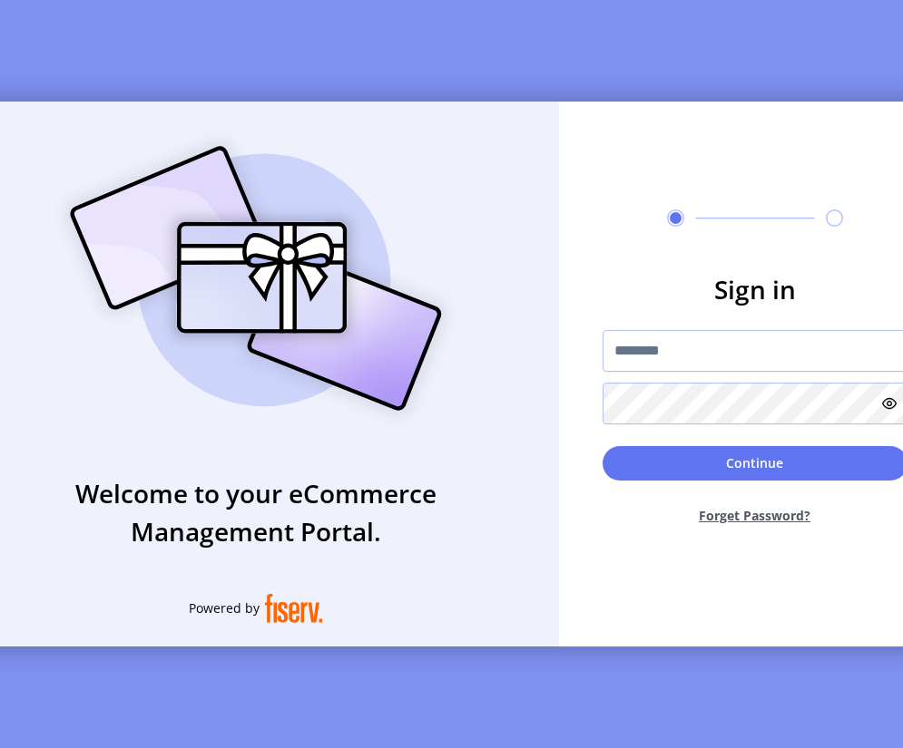
click at [719, 353] on input "text" at bounding box center [754, 351] width 305 height 42
type input "*********"
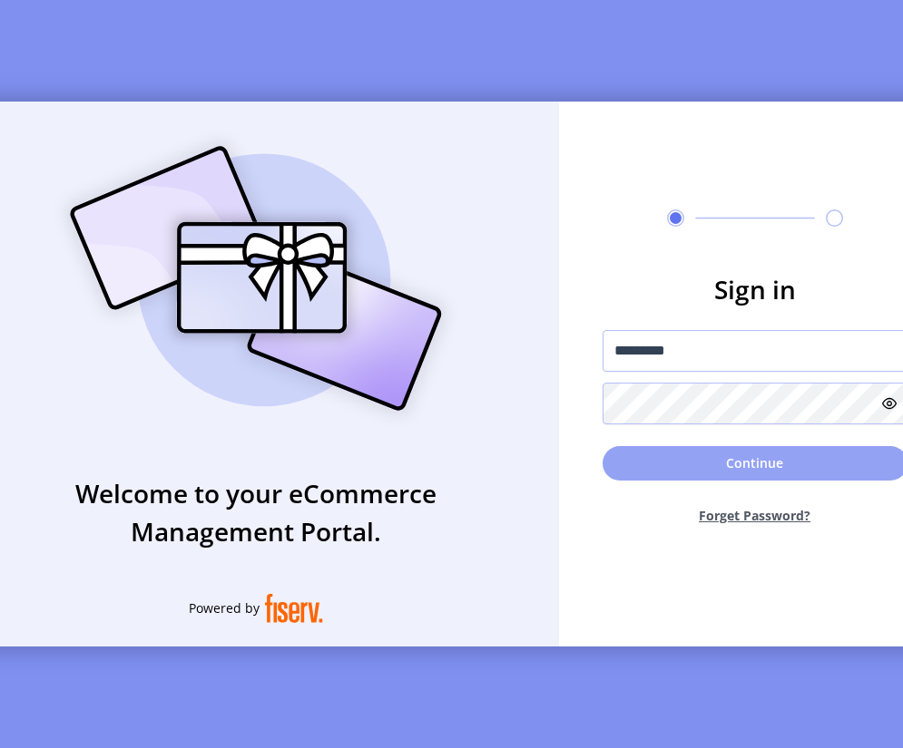
click at [697, 479] on button "Continue" at bounding box center [754, 463] width 305 height 34
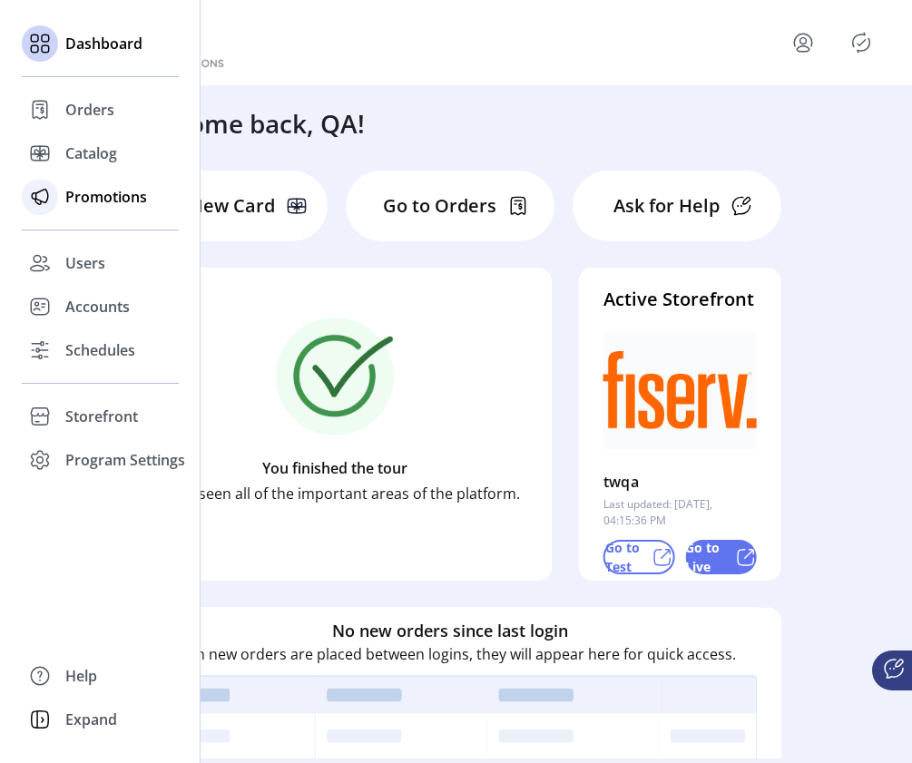
click at [67, 201] on span "Promotions" at bounding box center [106, 197] width 82 height 22
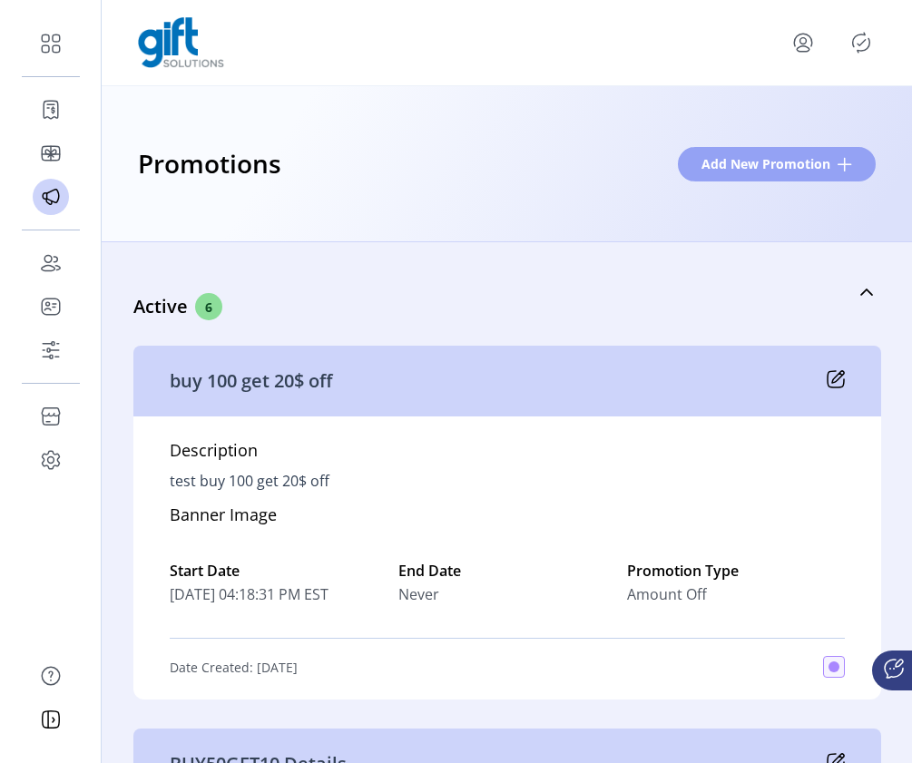
click at [846, 169] on span at bounding box center [844, 164] width 15 height 15
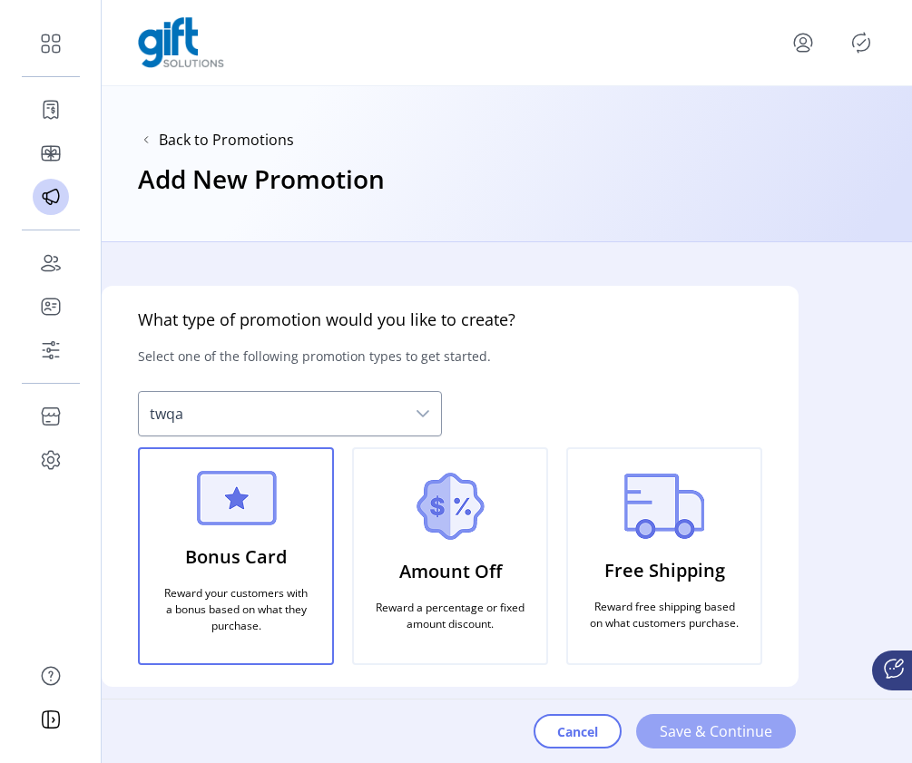
click at [726, 732] on span "Save & Continue" at bounding box center [715, 731] width 112 height 22
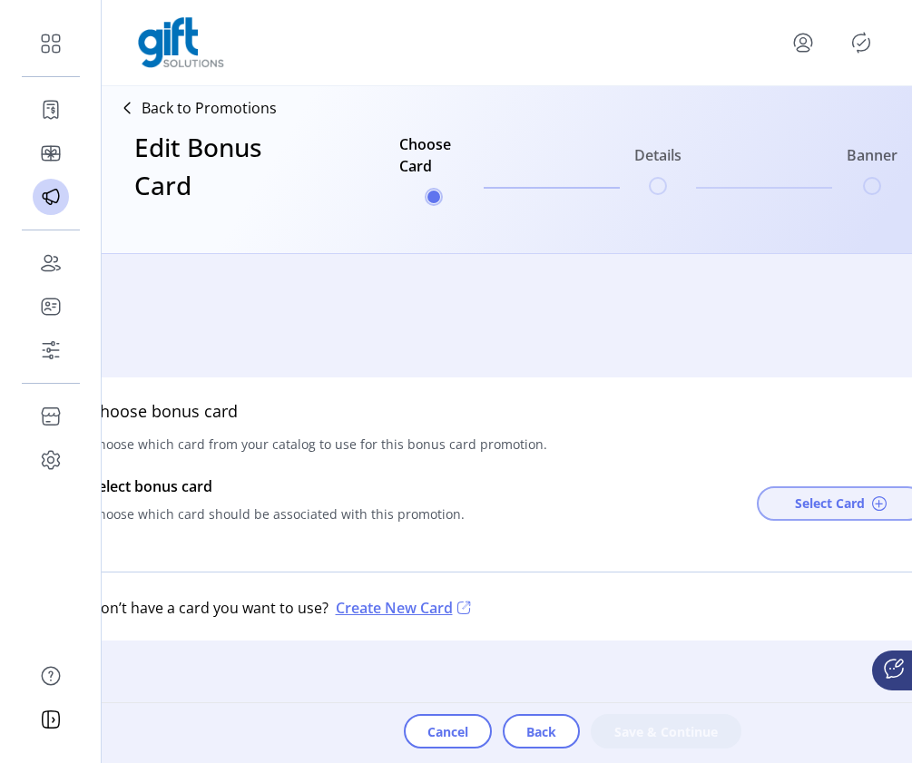
click at [807, 511] on span "Select Card" at bounding box center [830, 502] width 70 height 19
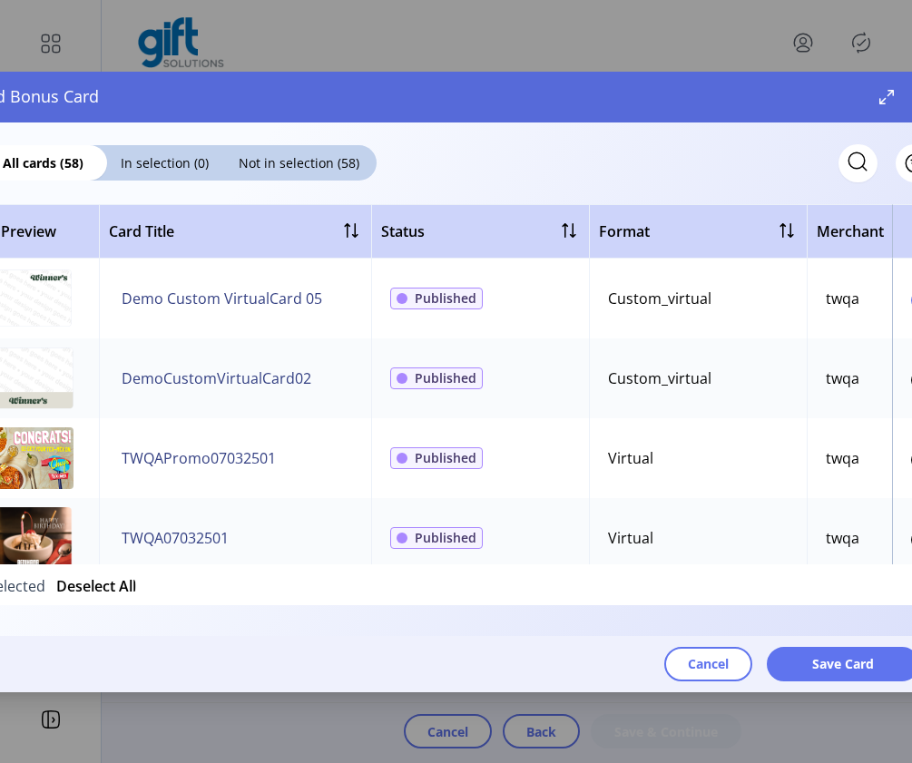
click at [911, 302] on div at bounding box center [920, 300] width 18 height 18
click at [902, 395] on td at bounding box center [923, 378] width 63 height 80
click at [911, 383] on div at bounding box center [920, 380] width 18 height 18
click at [850, 662] on span "Save Card" at bounding box center [843, 663] width 62 height 19
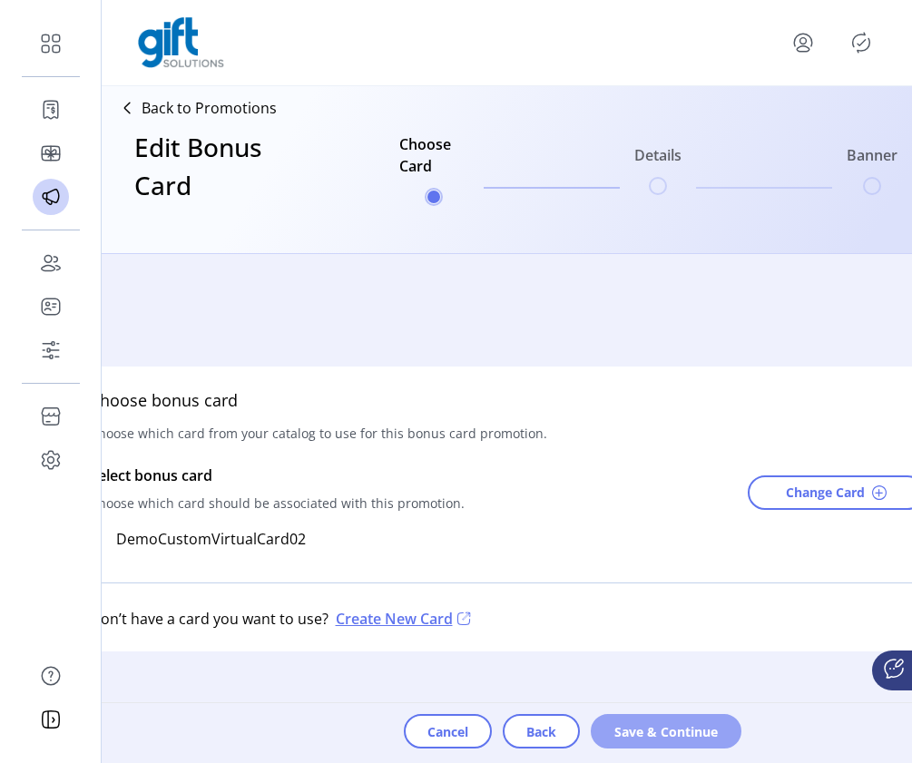
click at [619, 730] on span "Save & Continue" at bounding box center [665, 731] width 103 height 19
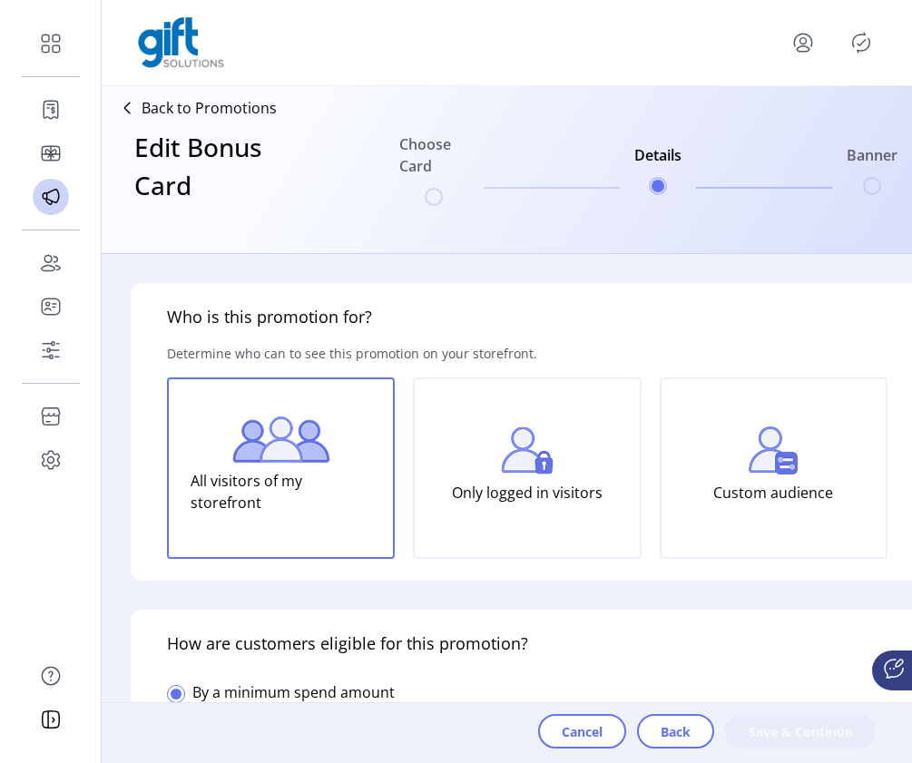
click at [317, 476] on p "All visitors of my storefront" at bounding box center [280, 492] width 181 height 58
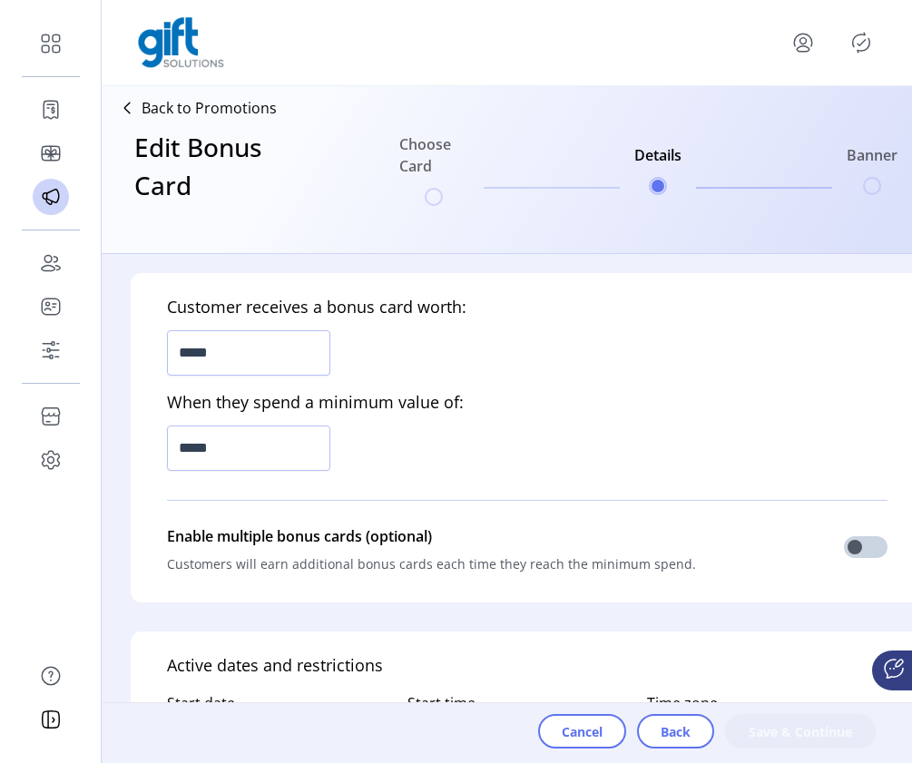
scroll to position [568, 0]
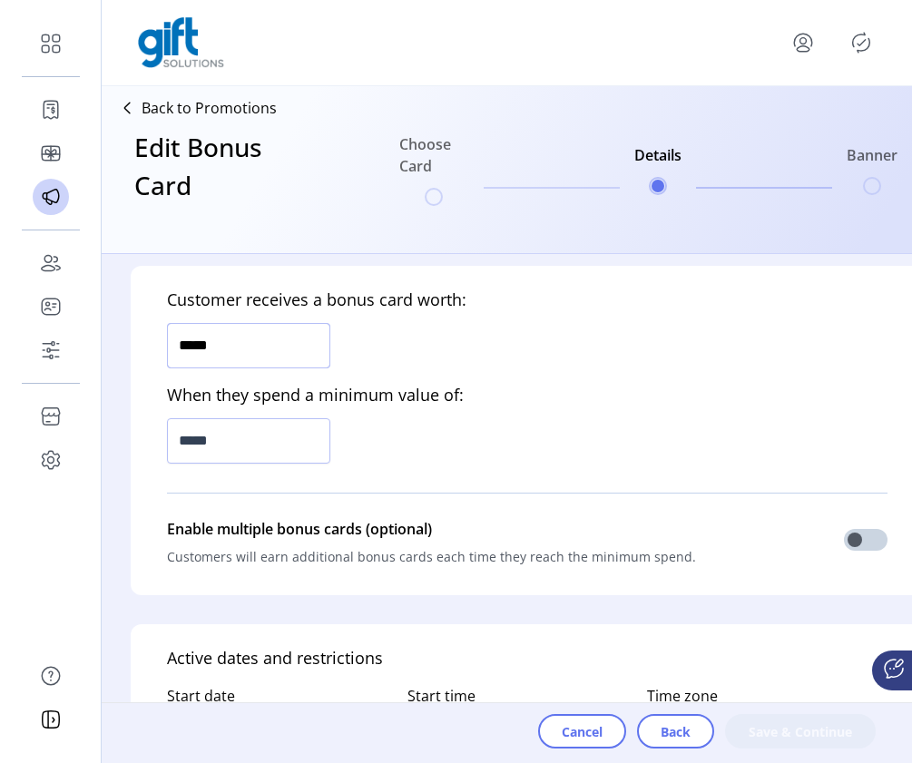
click at [188, 345] on input "*****" at bounding box center [248, 345] width 163 height 45
type input "*****"
click at [185, 446] on input "*****" at bounding box center [248, 440] width 163 height 45
type input "*******"
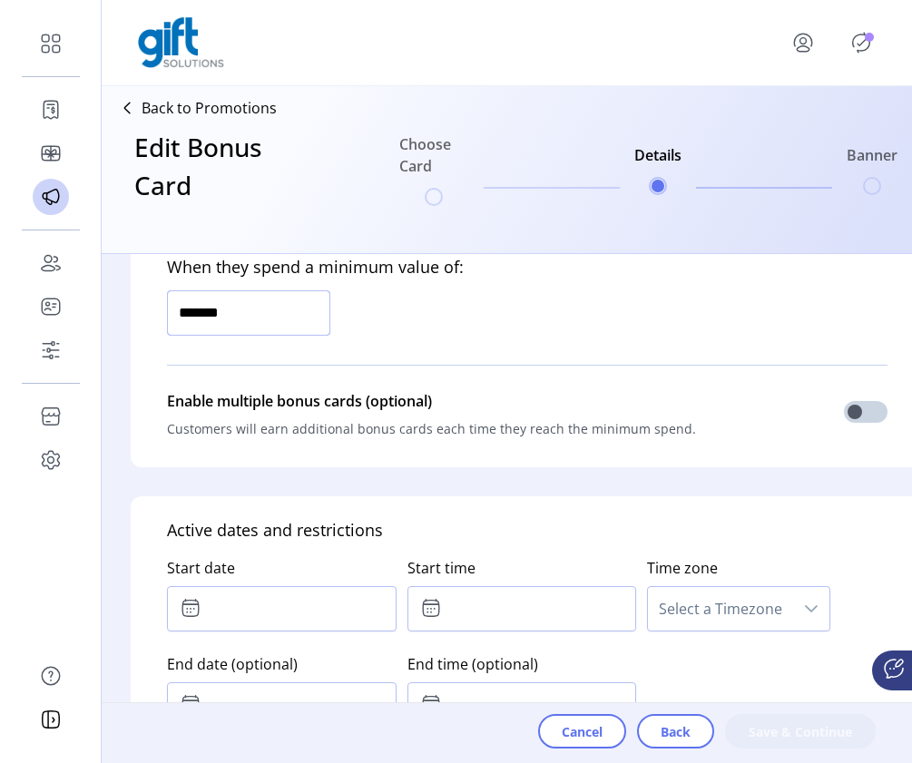
scroll to position [764, 0]
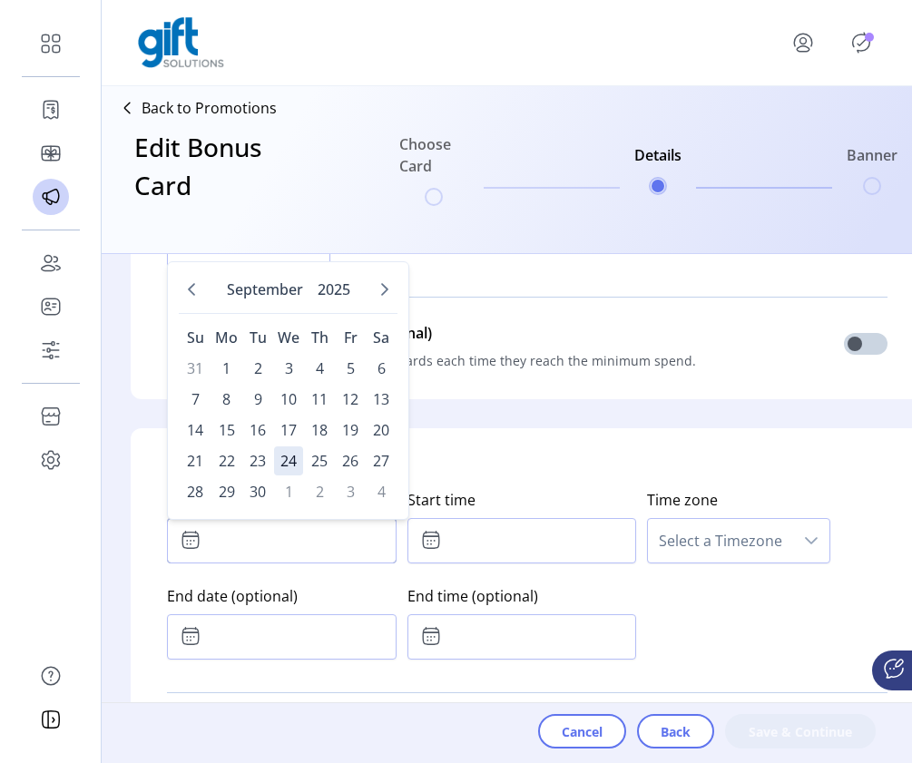
click at [227, 540] on input "text" at bounding box center [281, 540] width 229 height 45
click at [292, 464] on span "24" at bounding box center [288, 460] width 29 height 29
type input "**********"
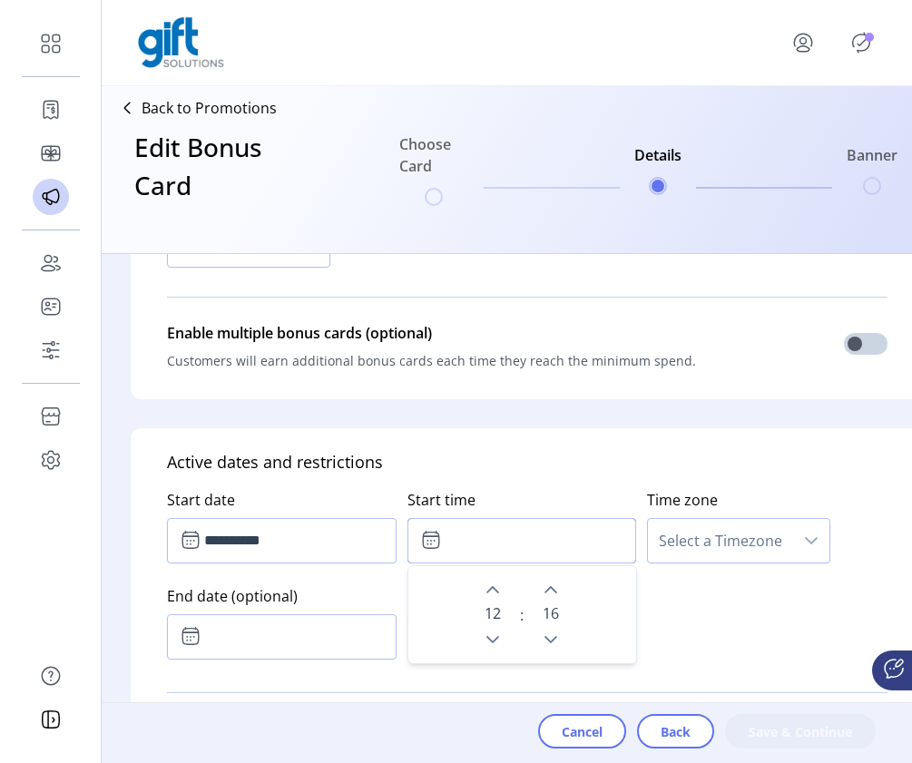
click at [508, 539] on input "text" at bounding box center [521, 540] width 229 height 45
click at [552, 632] on icon "Previous Minute" at bounding box center [550, 639] width 15 height 15
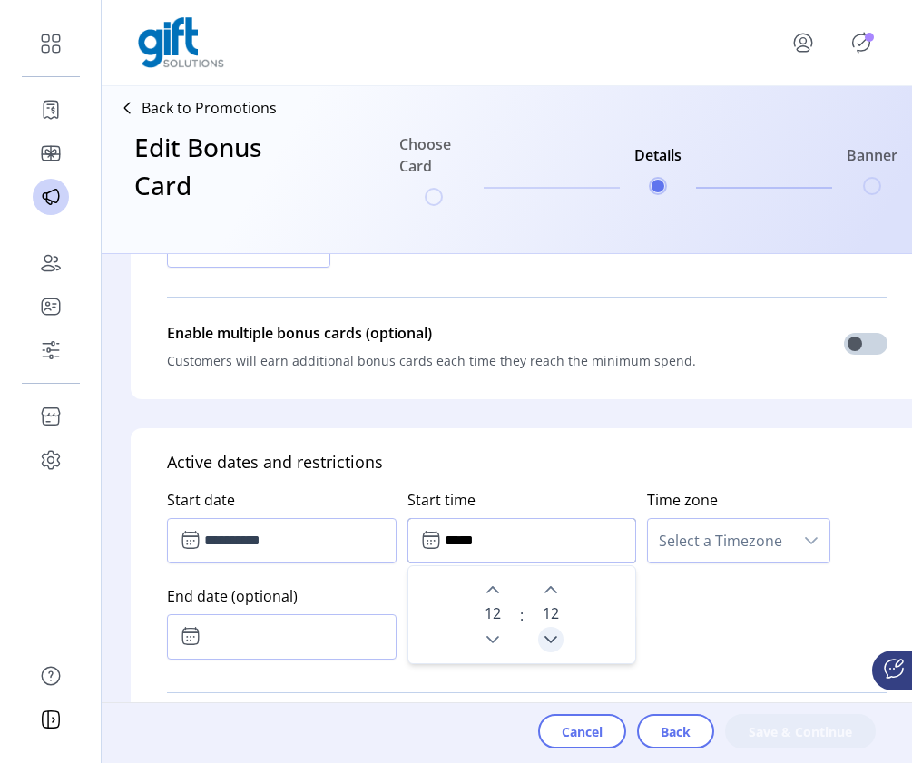
click at [555, 633] on icon "Previous Minute" at bounding box center [550, 639] width 15 height 15
click at [554, 633] on icon "Previous Minute" at bounding box center [550, 639] width 15 height 15
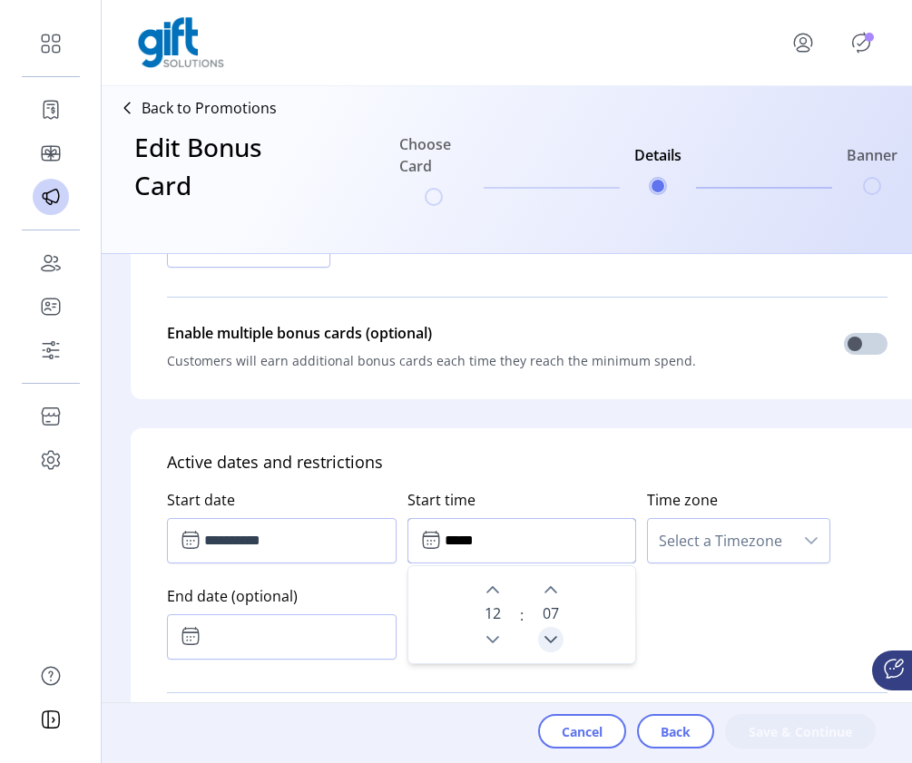
click at [554, 633] on icon "Previous Minute" at bounding box center [550, 639] width 15 height 15
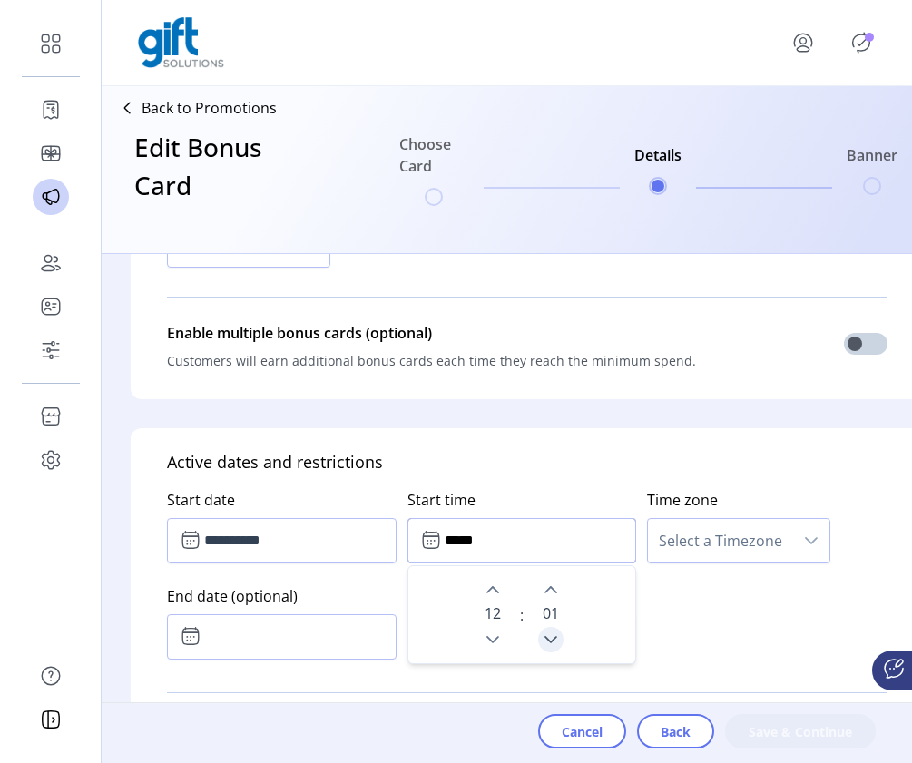
click at [554, 633] on icon "Previous Minute" at bounding box center [550, 639] width 15 height 15
click at [793, 546] on div "dropdown trigger" at bounding box center [811, 541] width 36 height 44
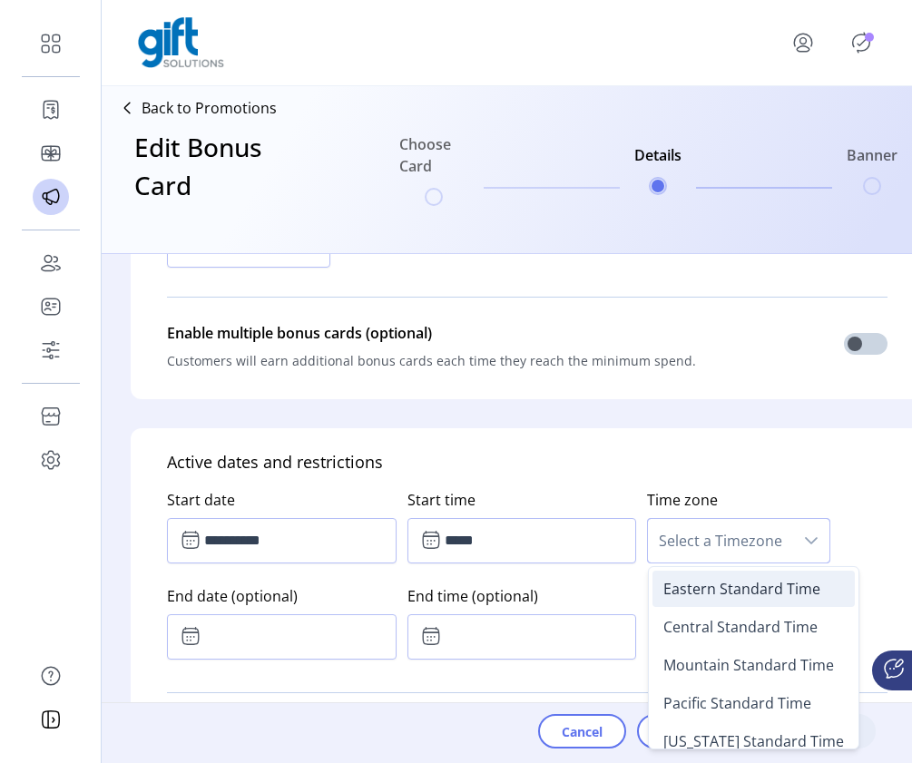
click at [768, 591] on span "Eastern Standard Time" at bounding box center [741, 589] width 157 height 20
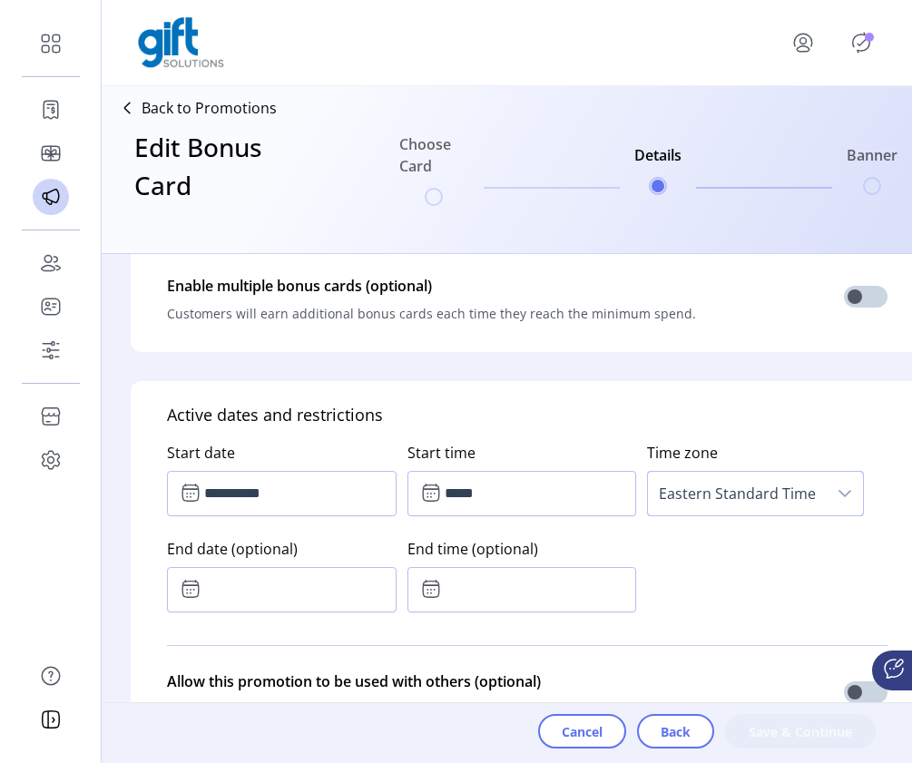
scroll to position [825, 0]
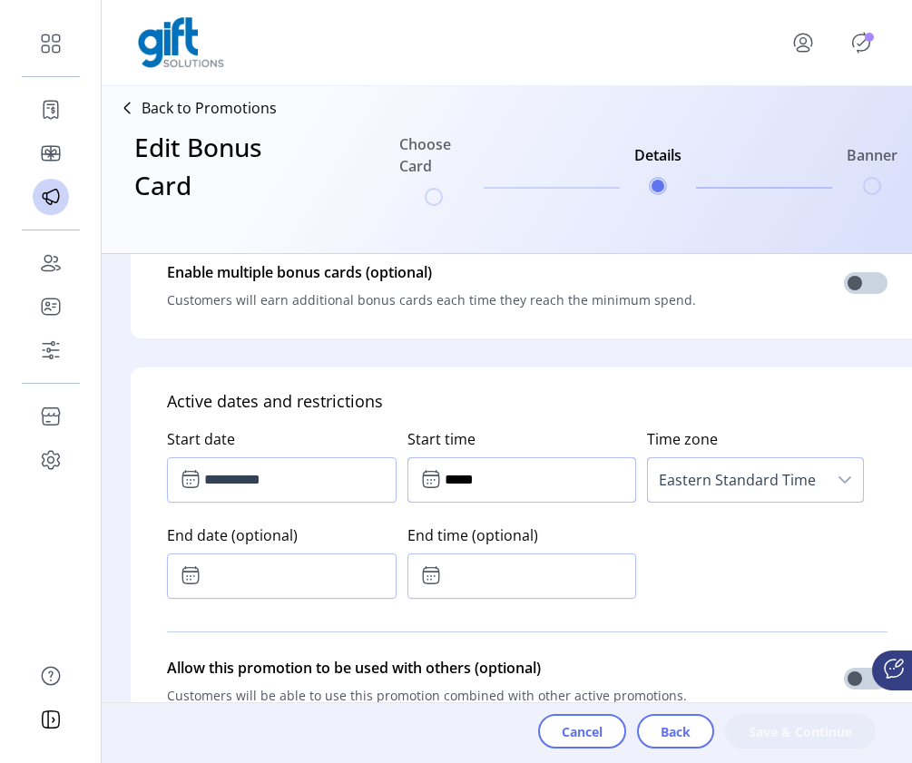
click at [544, 484] on input "*****" at bounding box center [521, 479] width 229 height 45
click at [495, 527] on icon "Next Hour" at bounding box center [492, 529] width 15 height 15
click at [493, 582] on icon "Previous Hour" at bounding box center [492, 578] width 13 height 7
type input "*****"
click at [295, 572] on input "text" at bounding box center [281, 575] width 229 height 45
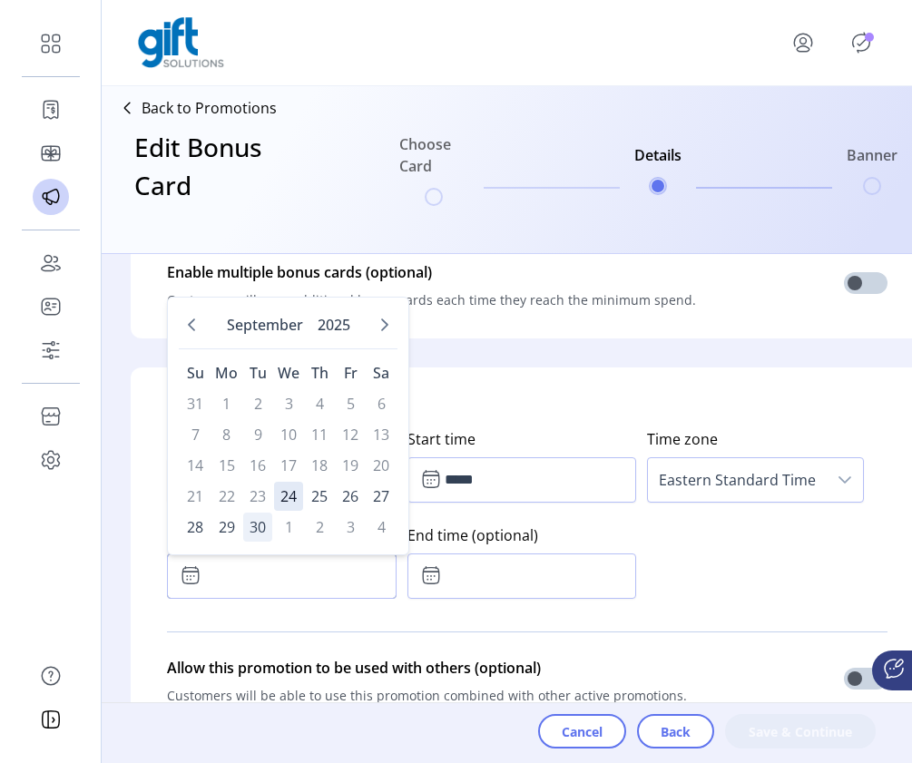
click at [262, 524] on span "30" at bounding box center [257, 527] width 29 height 29
type input "**********"
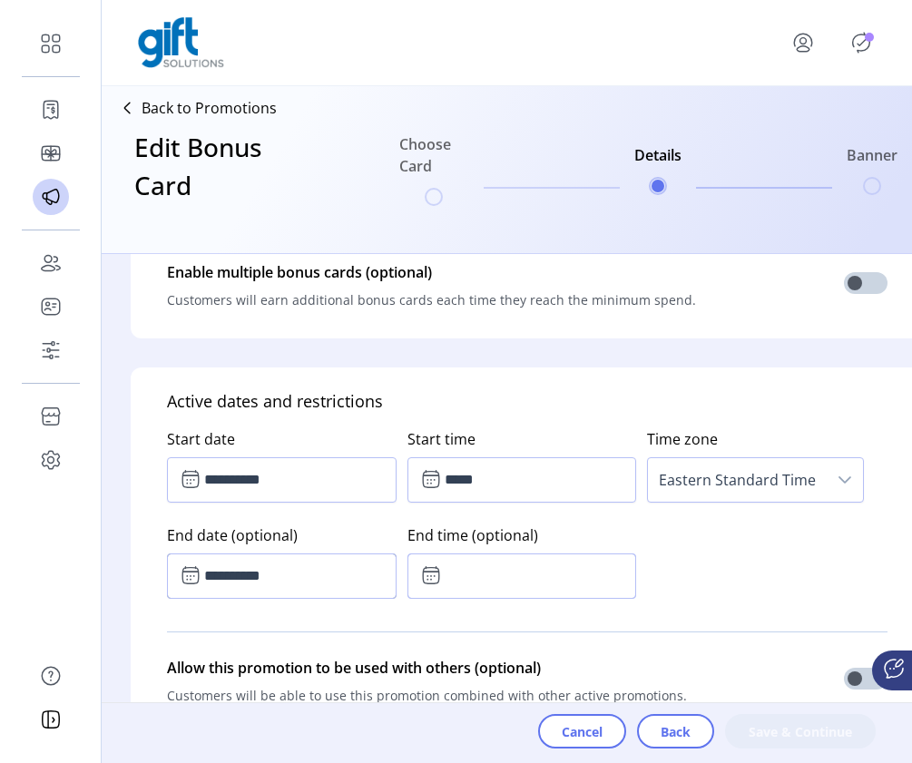
click at [503, 566] on input "text" at bounding box center [521, 575] width 229 height 45
click at [557, 660] on div "16" at bounding box center [551, 649] width 40 height 75
click at [556, 666] on button "Previous Minute" at bounding box center [550, 674] width 25 height 25
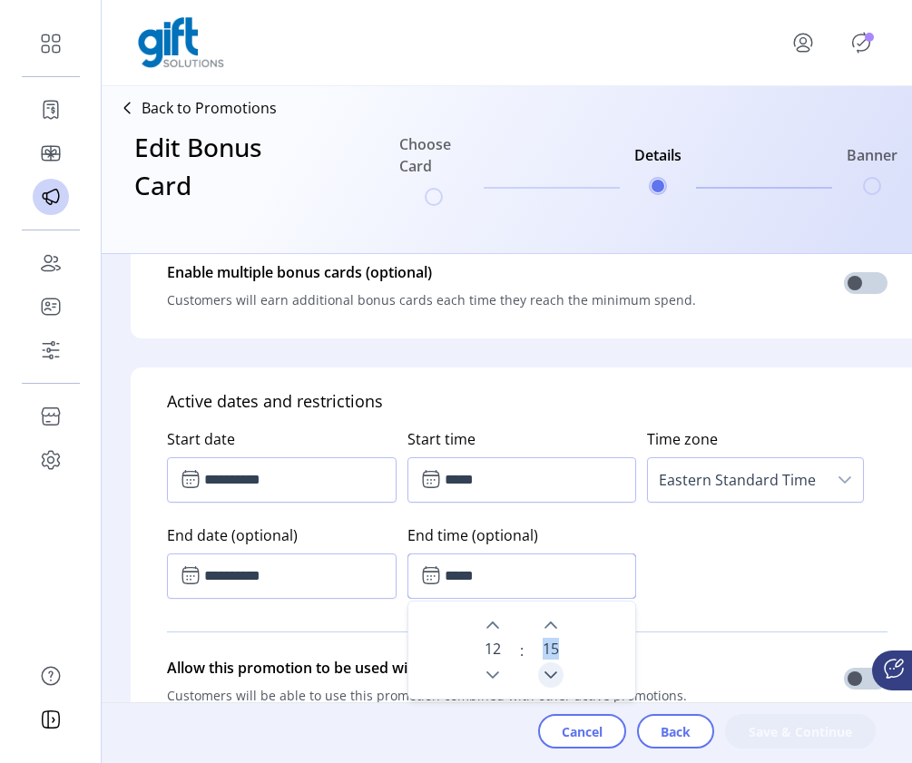
click at [556, 666] on button "Previous Minute" at bounding box center [550, 674] width 25 height 25
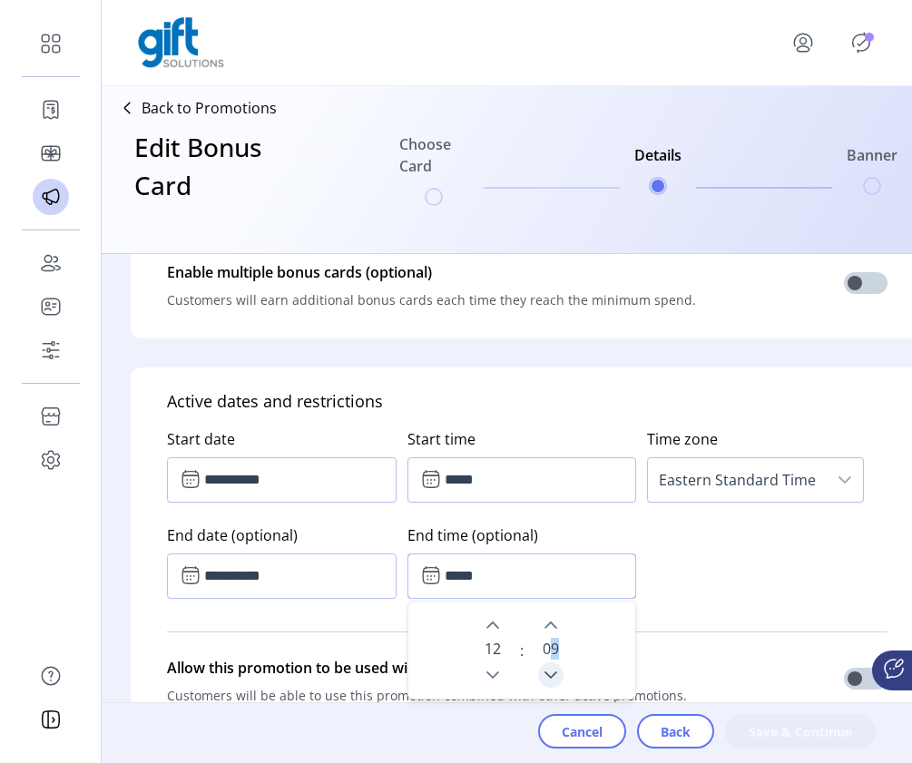
click at [556, 666] on button "Previous Minute" at bounding box center [550, 674] width 25 height 25
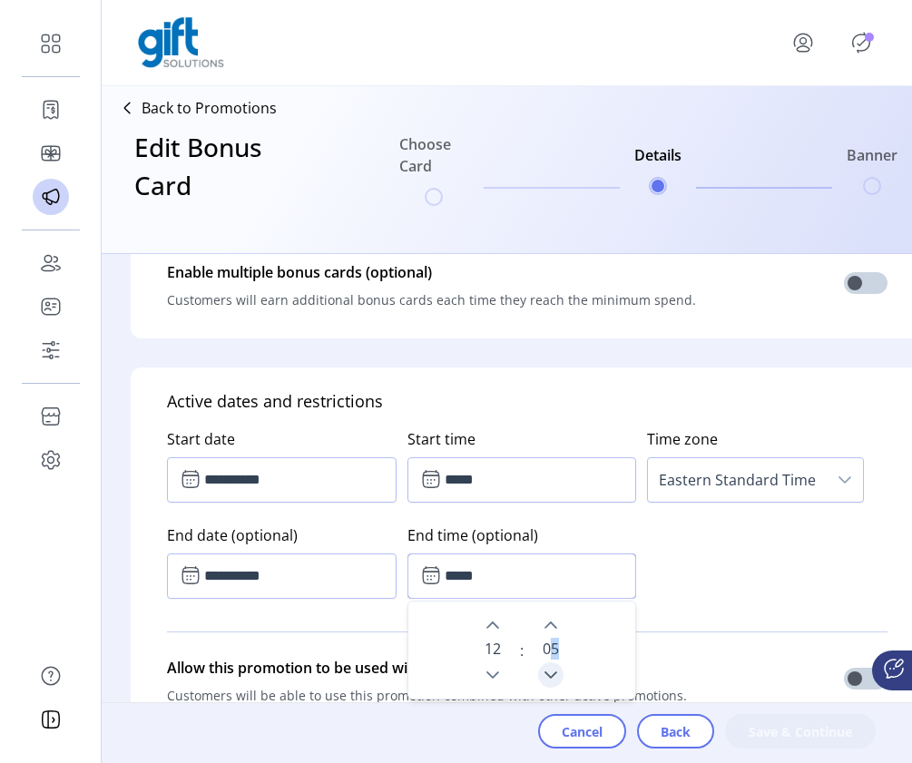
click at [556, 666] on button "Previous Minute" at bounding box center [550, 674] width 25 height 25
click at [555, 666] on button "Previous Minute" at bounding box center [550, 674] width 25 height 25
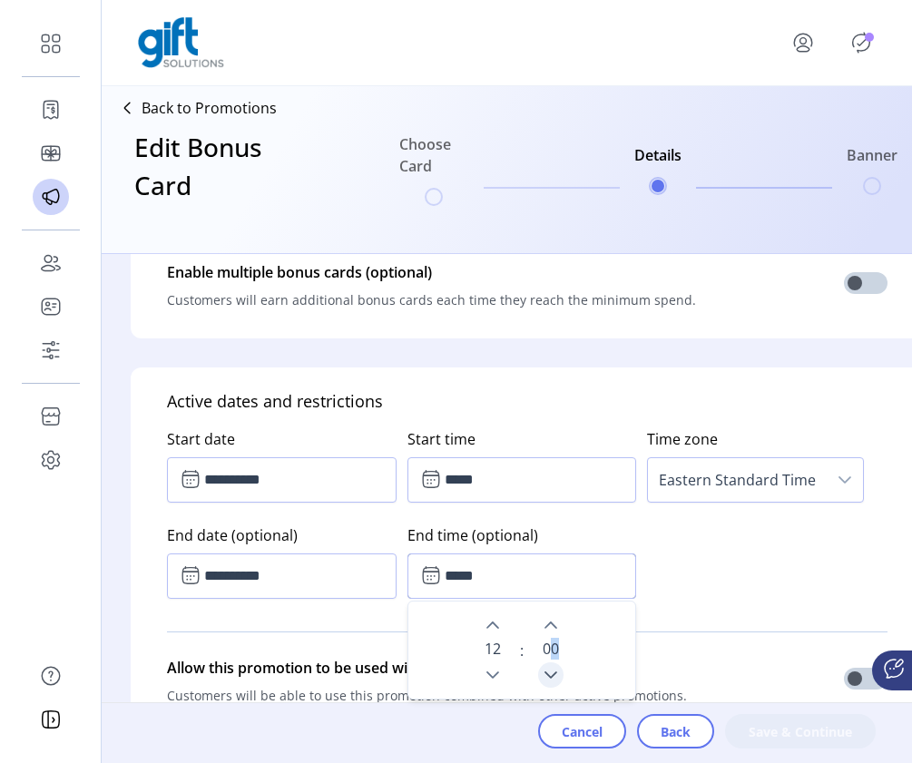
type input "*****"
click at [760, 542] on div "**********" at bounding box center [527, 510] width 720 height 192
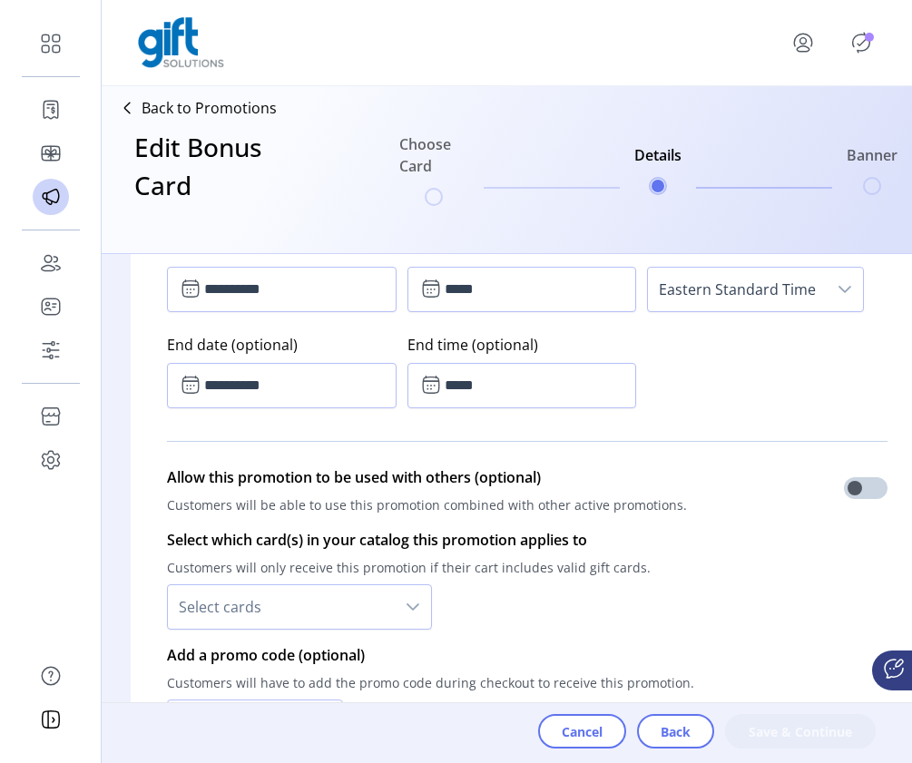
scroll to position [1021, 0]
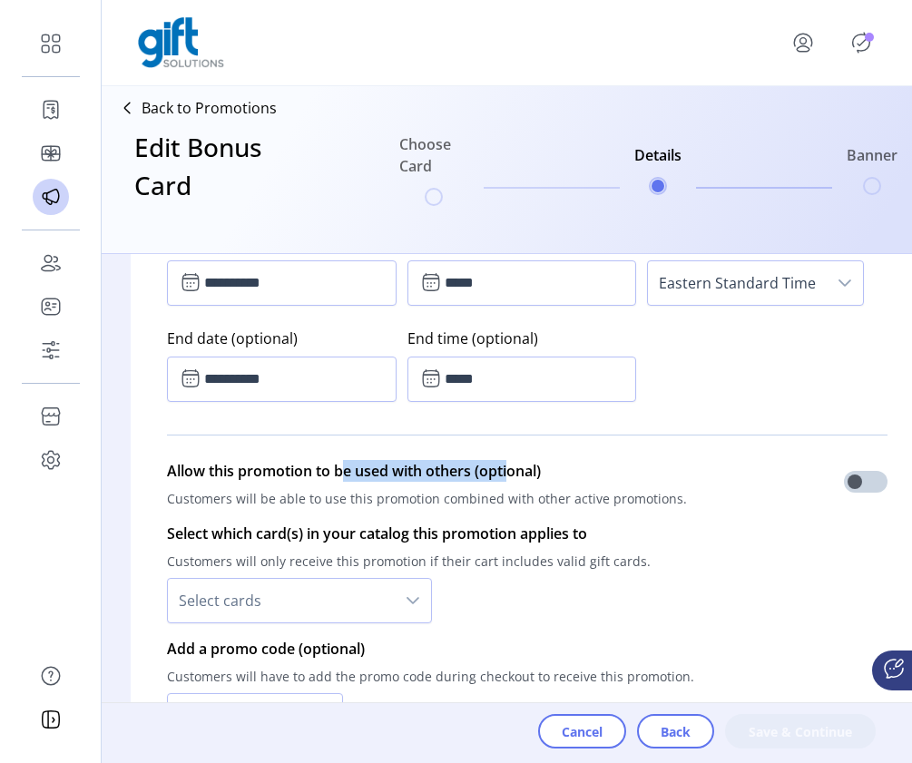
drag, startPoint x: 369, startPoint y: 467, endPoint x: 558, endPoint y: 469, distance: 188.7
click at [558, 470] on p "Allow this promotion to be used with others (optional)" at bounding box center [427, 471] width 520 height 22
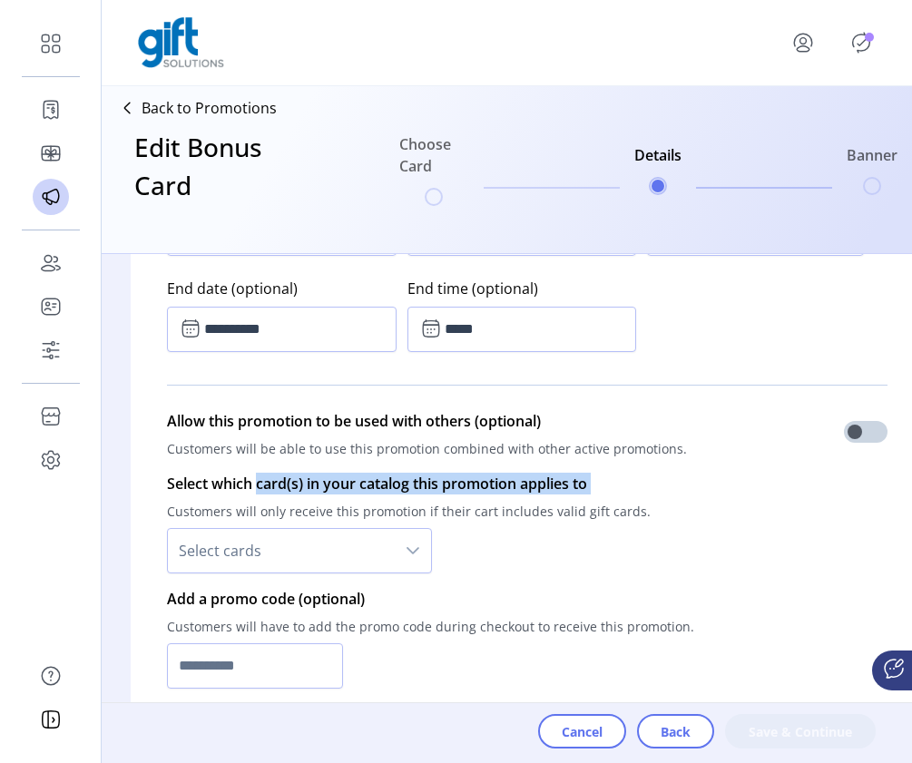
drag, startPoint x: 288, startPoint y: 488, endPoint x: 634, endPoint y: 497, distance: 346.6
click at [634, 497] on div "Select which card(s) in your catalog this promotion applies to Customers will o…" at bounding box center [408, 523] width 483 height 101
click at [535, 485] on p "Select which card(s) in your catalog this promotion applies to" at bounding box center [408, 484] width 483 height 22
drag, startPoint x: 497, startPoint y: 483, endPoint x: 683, endPoint y: 487, distance: 186.0
click at [684, 488] on div "Select which card(s) in your catalog this promotion applies to Customers will o…" at bounding box center [527, 522] width 720 height 115
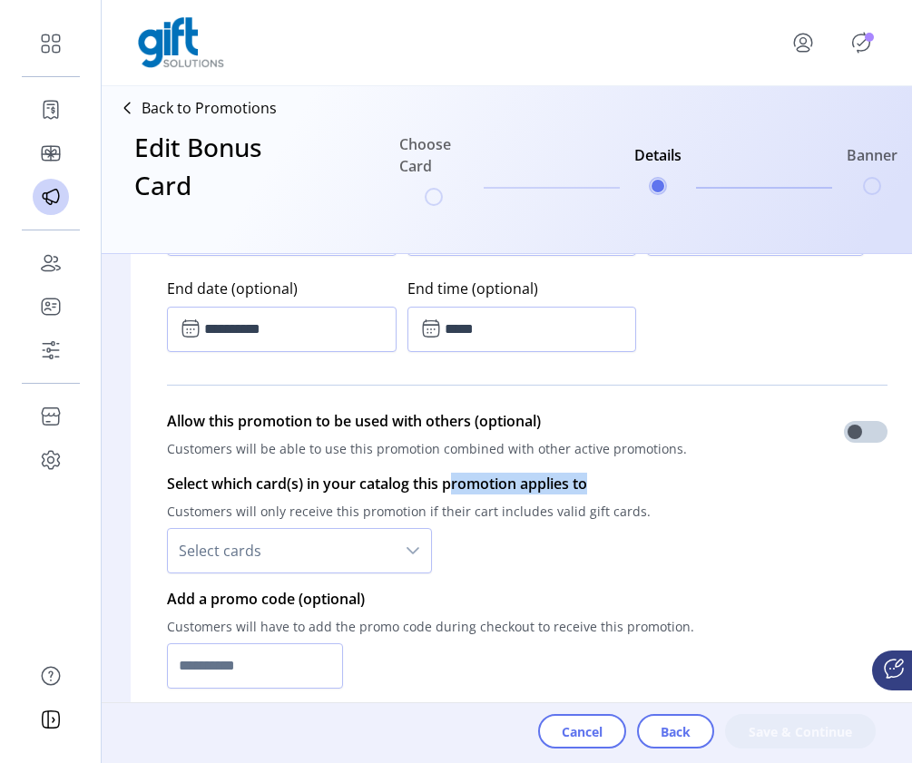
click at [683, 487] on div "Select which card(s) in your catalog this promotion applies to Customers will o…" at bounding box center [527, 522] width 720 height 115
drag, startPoint x: 681, startPoint y: 483, endPoint x: 516, endPoint y: 483, distance: 165.1
click at [515, 483] on div "Select which card(s) in your catalog this promotion applies to Customers will o…" at bounding box center [527, 522] width 720 height 115
click at [516, 483] on p "Select which card(s) in your catalog this promotion applies to" at bounding box center [408, 484] width 483 height 22
drag, startPoint x: 550, startPoint y: 485, endPoint x: 618, endPoint y: 482, distance: 68.1
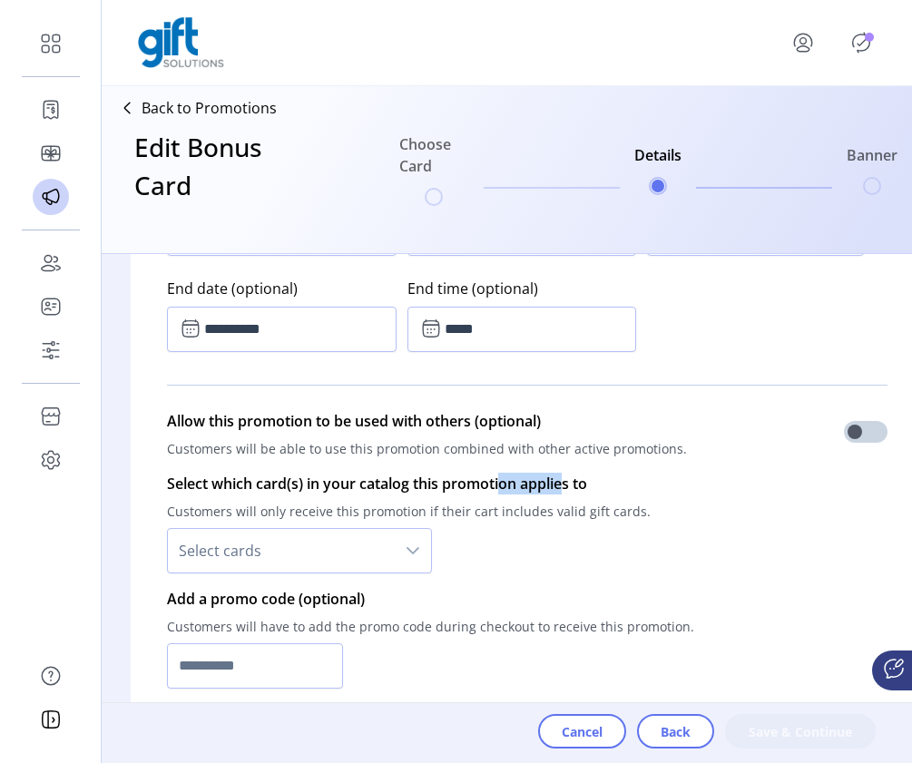
click at [618, 483] on p "Select which card(s) in your catalog this promotion applies to" at bounding box center [408, 484] width 483 height 22
click at [420, 549] on div "dropdown trigger" at bounding box center [413, 551] width 36 height 44
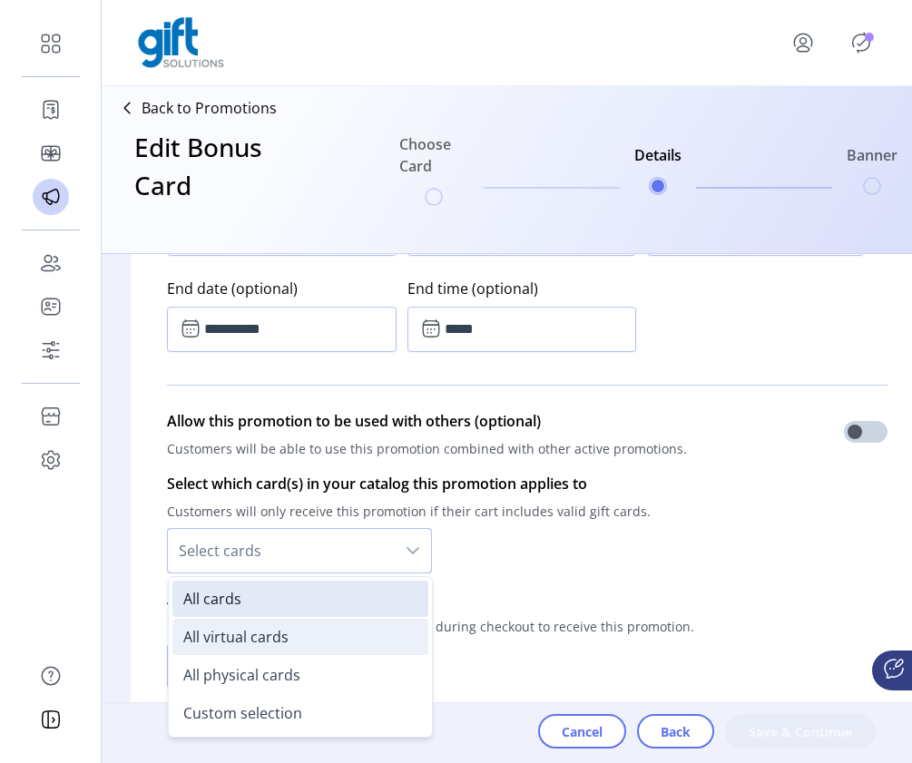
click at [355, 640] on li "All virtual cards" at bounding box center [300, 637] width 256 height 36
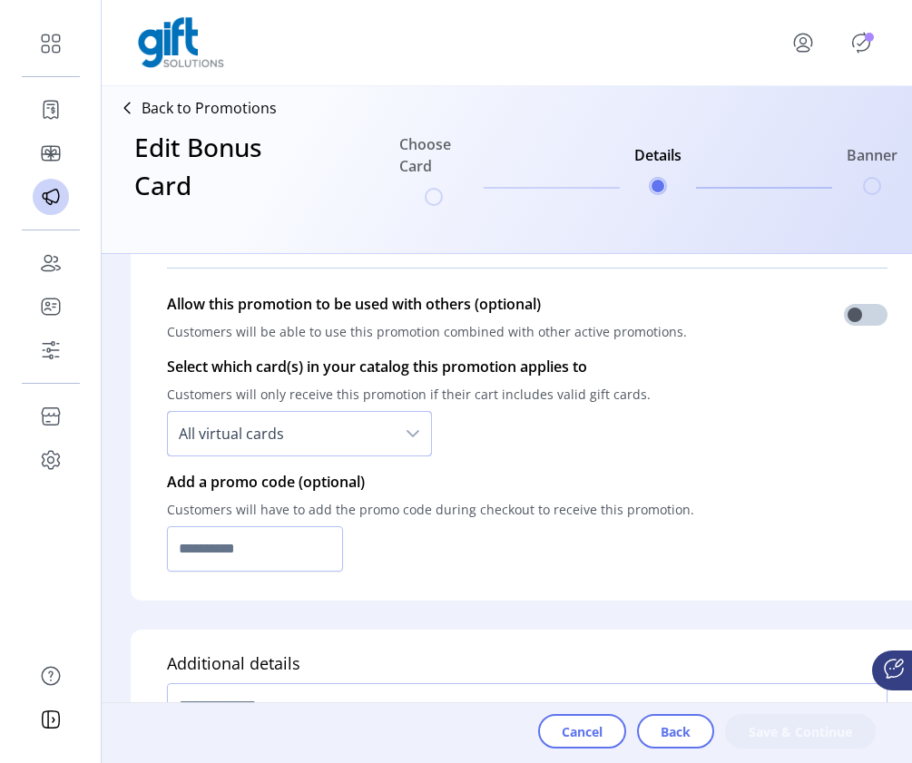
scroll to position [1273, 0]
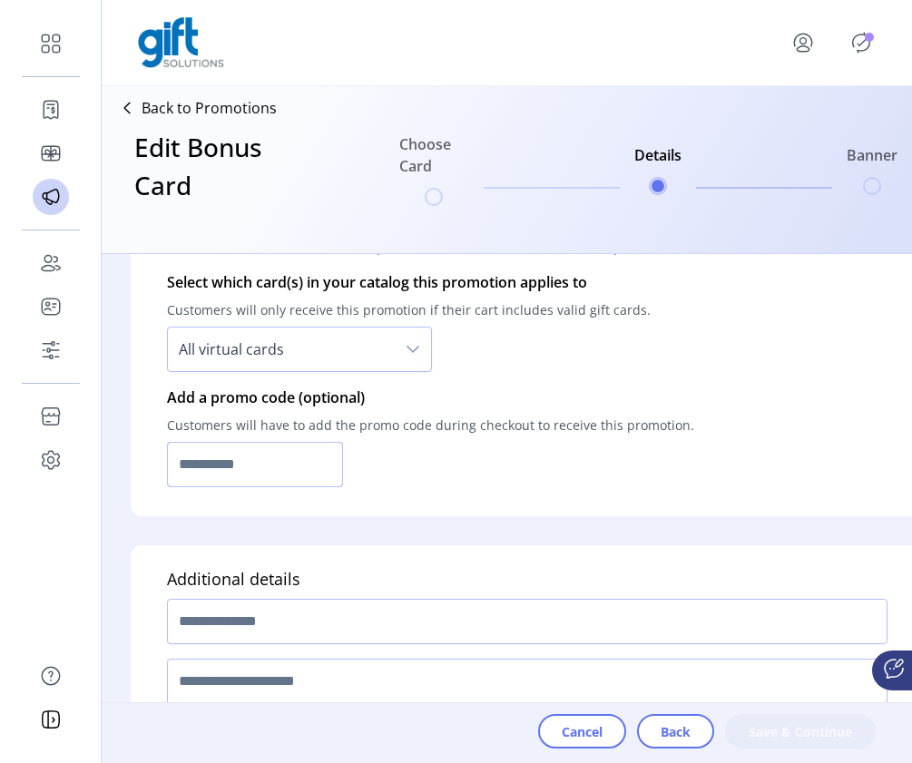
click at [343, 466] on input "text" at bounding box center [255, 464] width 176 height 45
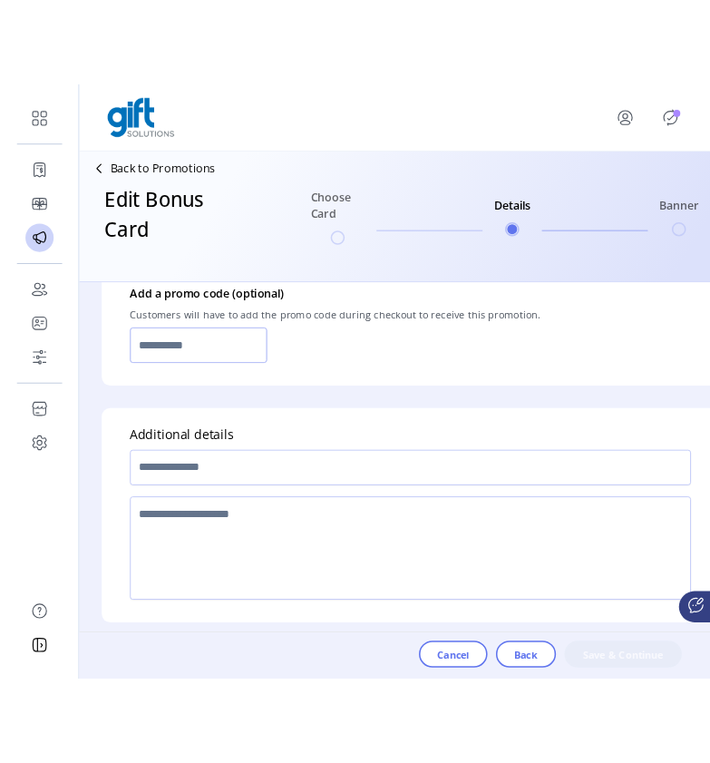
scroll to position [1417, 0]
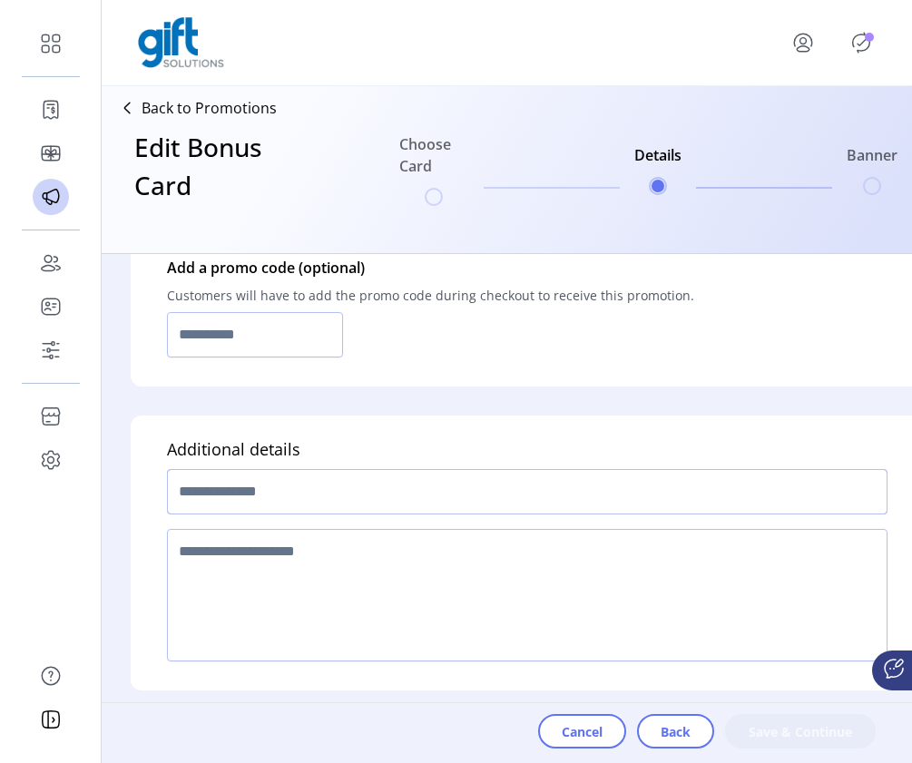
click at [346, 469] on input "text" at bounding box center [527, 491] width 720 height 45
click at [324, 547] on textarea at bounding box center [527, 595] width 720 height 132
click at [347, 476] on input "text" at bounding box center [527, 491] width 720 height 45
type input "**********"
click at [263, 544] on textarea at bounding box center [527, 595] width 720 height 132
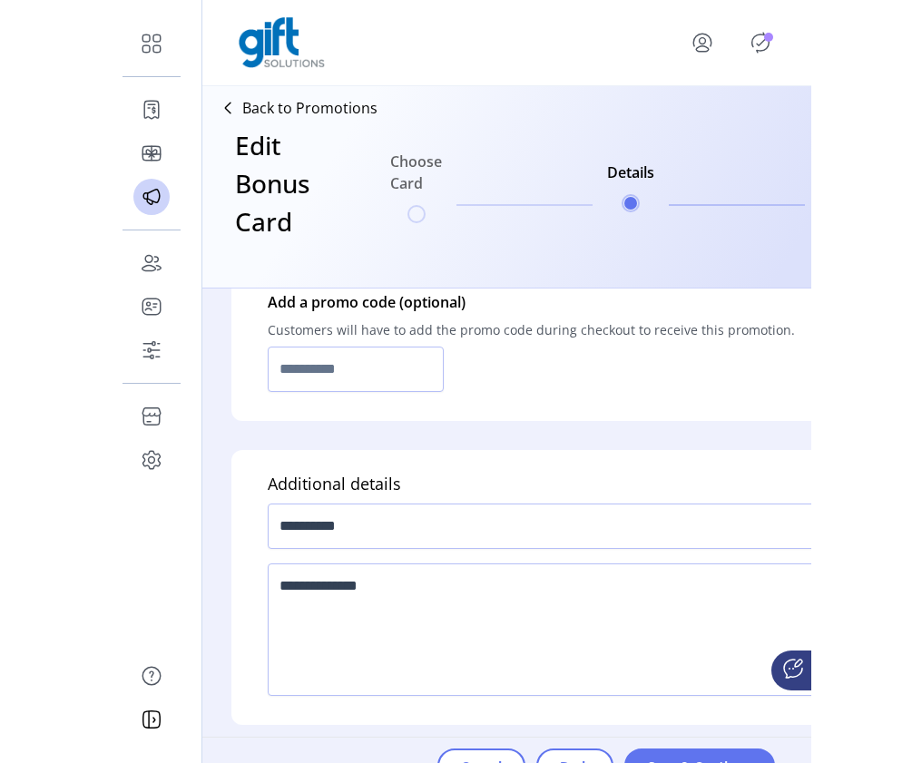
scroll to position [0, 0]
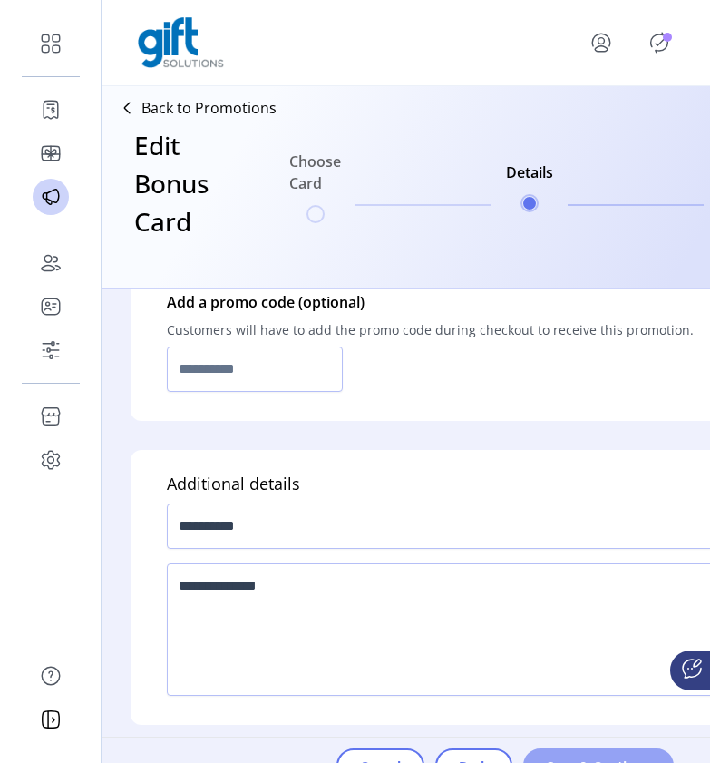
type textarea "**********"
click at [637, 757] on span "Save & Continue" at bounding box center [598, 766] width 103 height 19
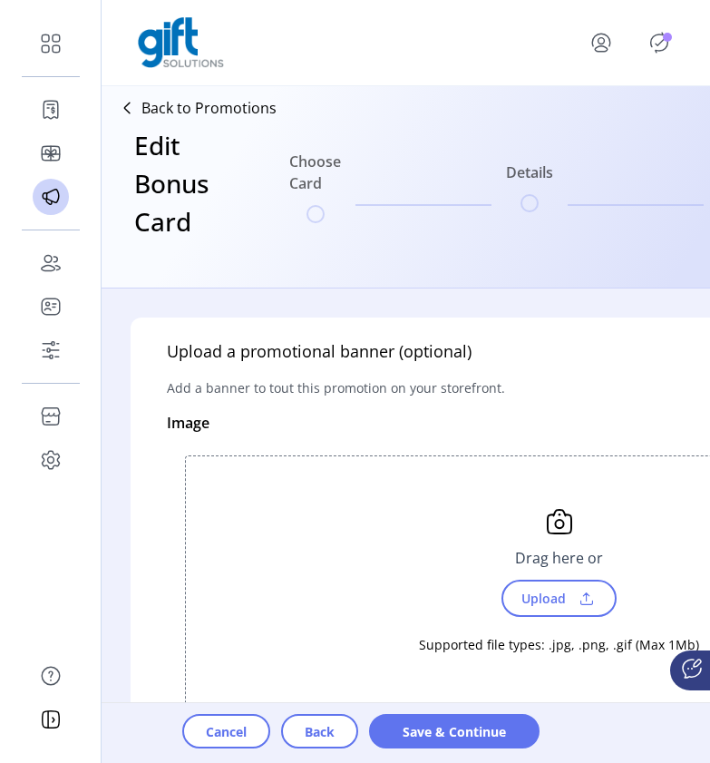
drag, startPoint x: 500, startPoint y: 737, endPoint x: 649, endPoint y: 583, distance: 214.3
click at [649, 584] on div "Upload a promotional banner (optional) Add a banner to tout this promotion on y…" at bounding box center [406, 542] width 609 height 509
click at [589, 597] on span at bounding box center [586, 599] width 27 height 20
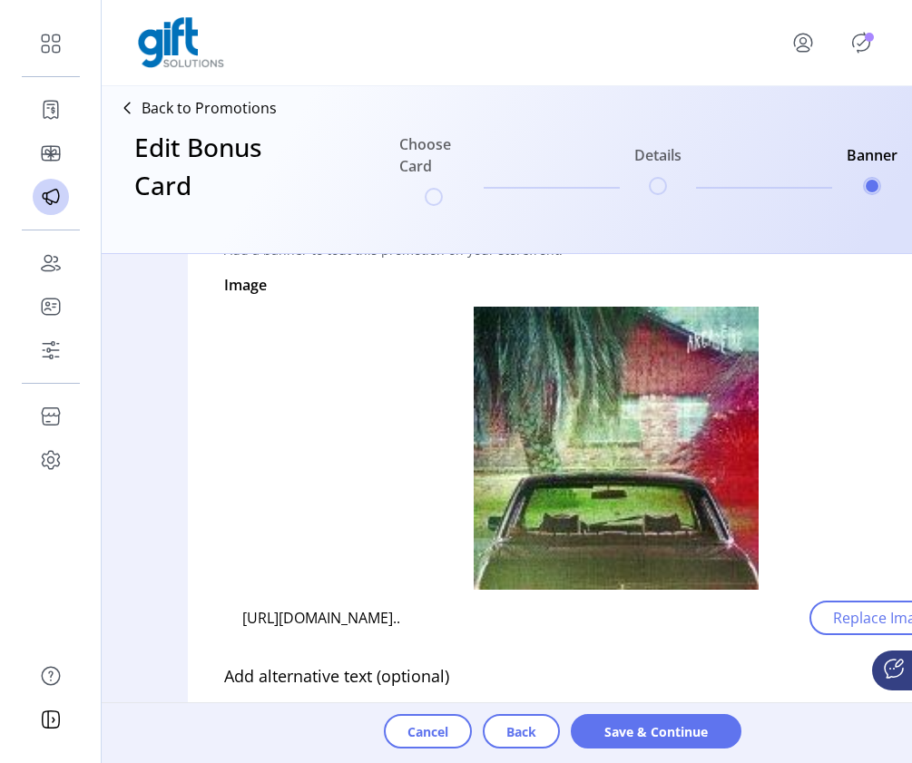
scroll to position [103, 0]
click at [854, 611] on span "Replace Image" at bounding box center [882, 619] width 99 height 22
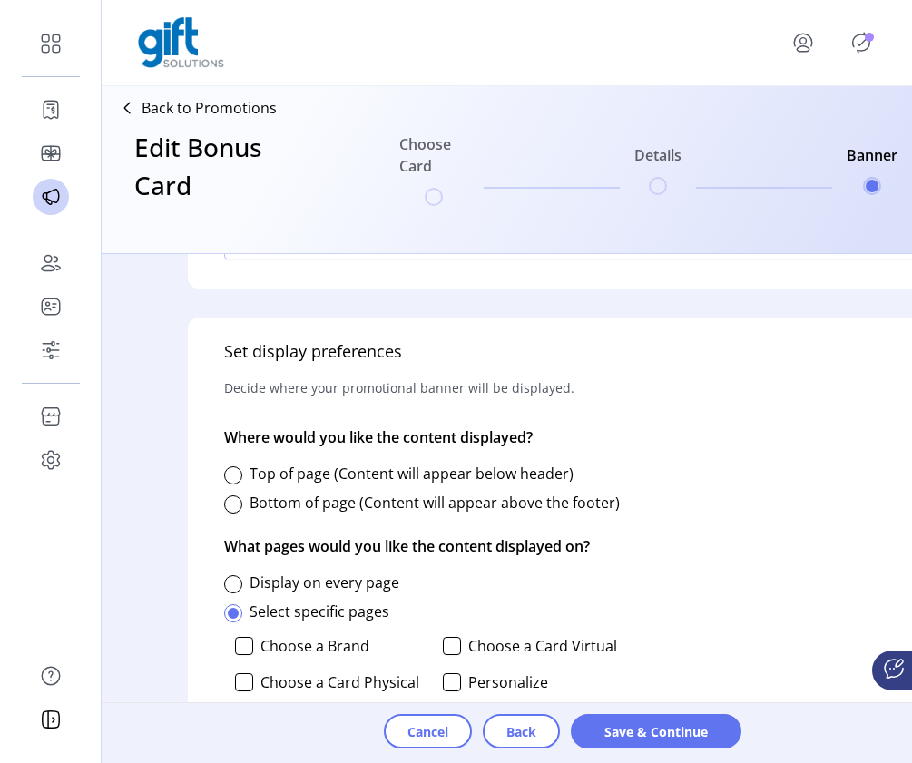
scroll to position [748, 0]
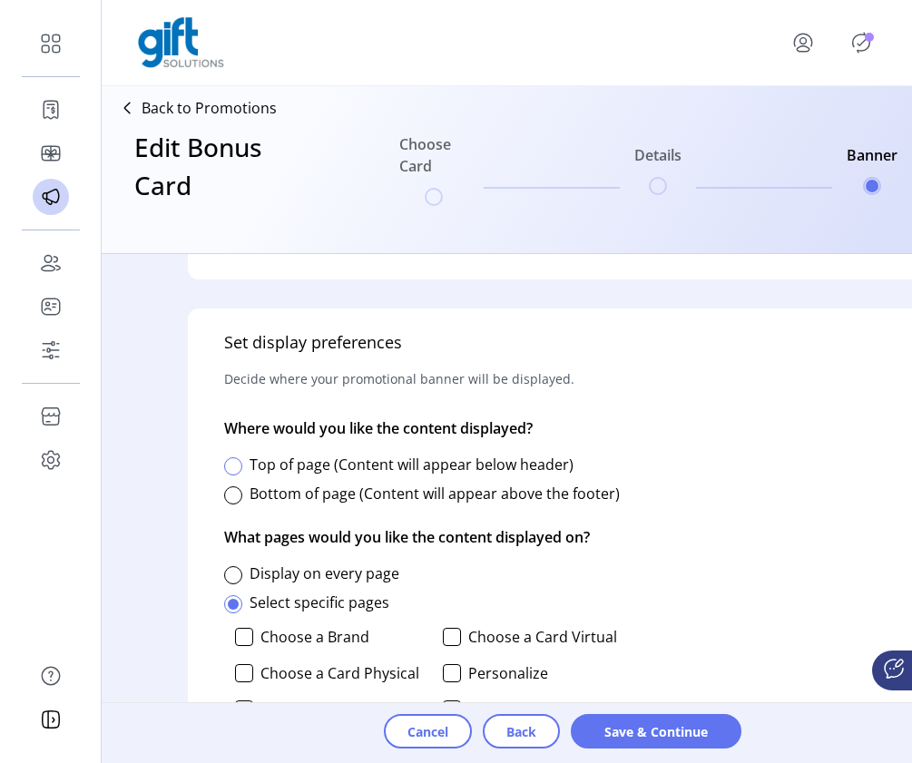
click at [240, 463] on div at bounding box center [233, 466] width 18 height 18
drag, startPoint x: 239, startPoint y: 380, endPoint x: 560, endPoint y: 369, distance: 320.4
click at [560, 369] on p "Decide where your promotional banner will be displayed." at bounding box center [399, 379] width 350 height 48
click at [581, 376] on div "Set display preferences Decide where your promotional banner will be displayed.…" at bounding box center [612, 627] width 849 height 639
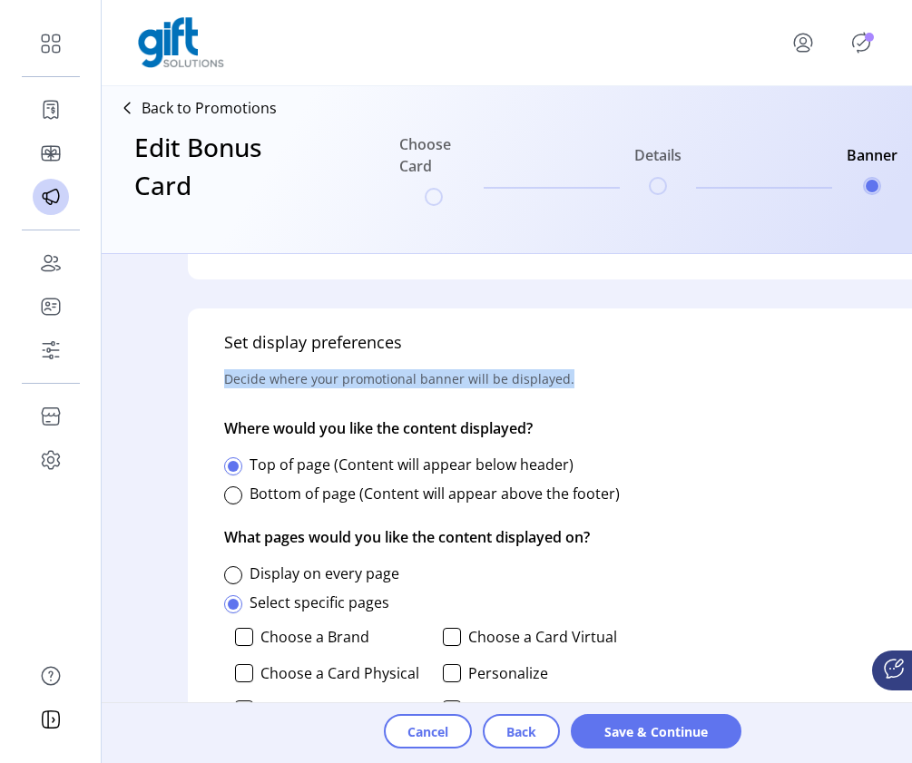
drag, startPoint x: 597, startPoint y: 378, endPoint x: 200, endPoint y: 376, distance: 396.4
click at [200, 376] on div "Set display preferences Decide where your promotional banner will be displayed.…" at bounding box center [612, 627] width 849 height 639
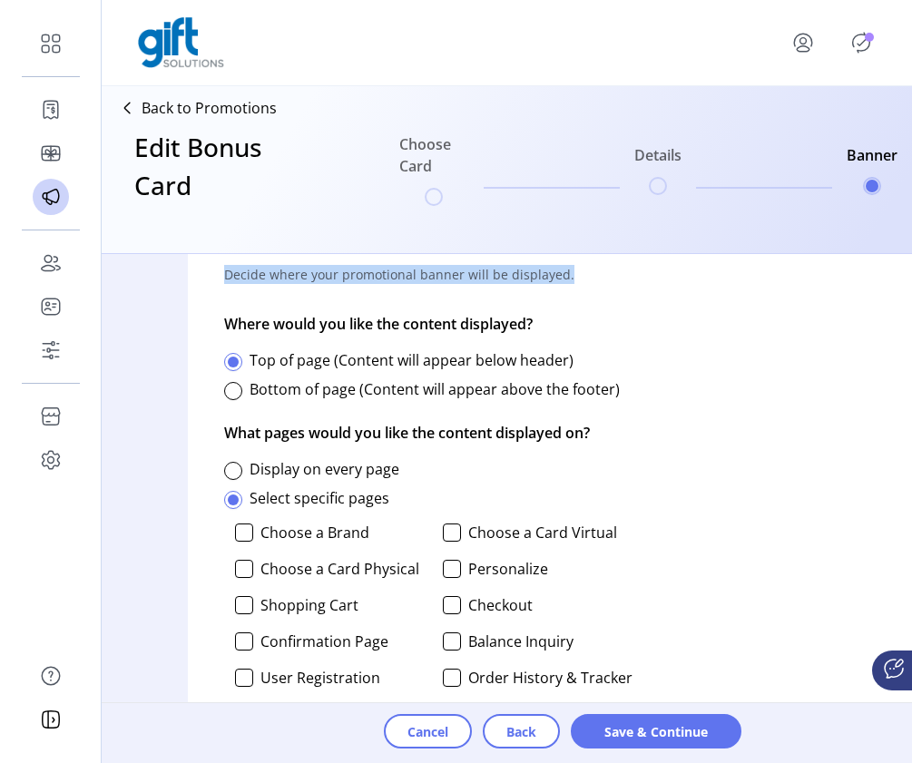
scroll to position [862, 0]
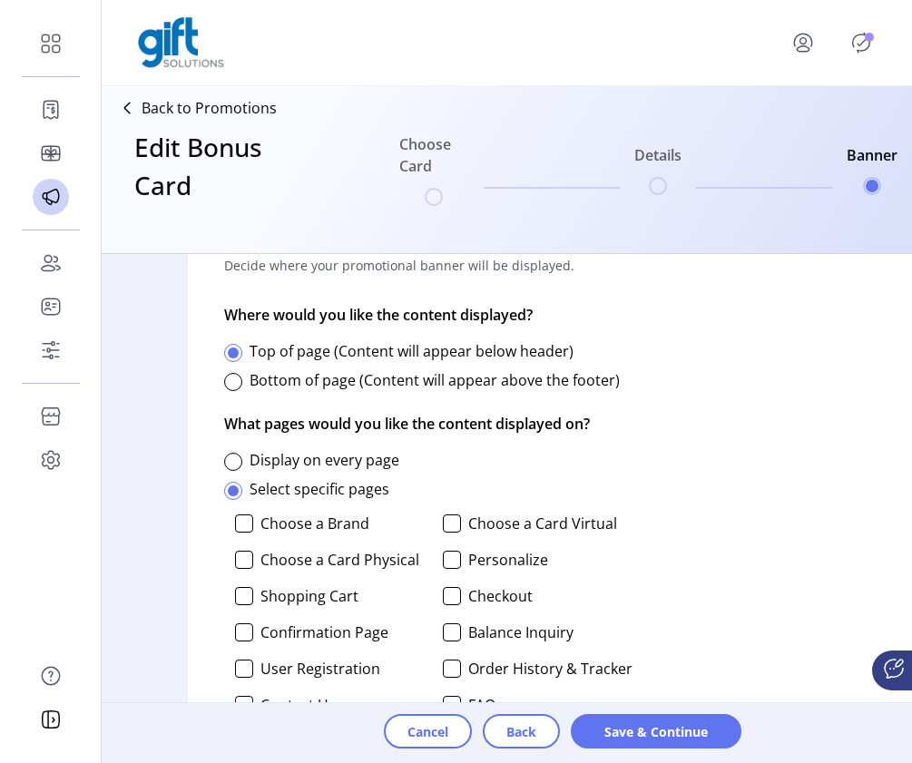
click at [458, 532] on div "Choose a Brand Choose a Card Virtual Choose a Card Physical Personalize Shoppin…" at bounding box center [428, 637] width 408 height 261
click at [458, 525] on div at bounding box center [452, 523] width 18 height 18
click at [455, 516] on div at bounding box center [452, 523] width 18 height 18
click at [244, 518] on div at bounding box center [244, 523] width 18 height 18
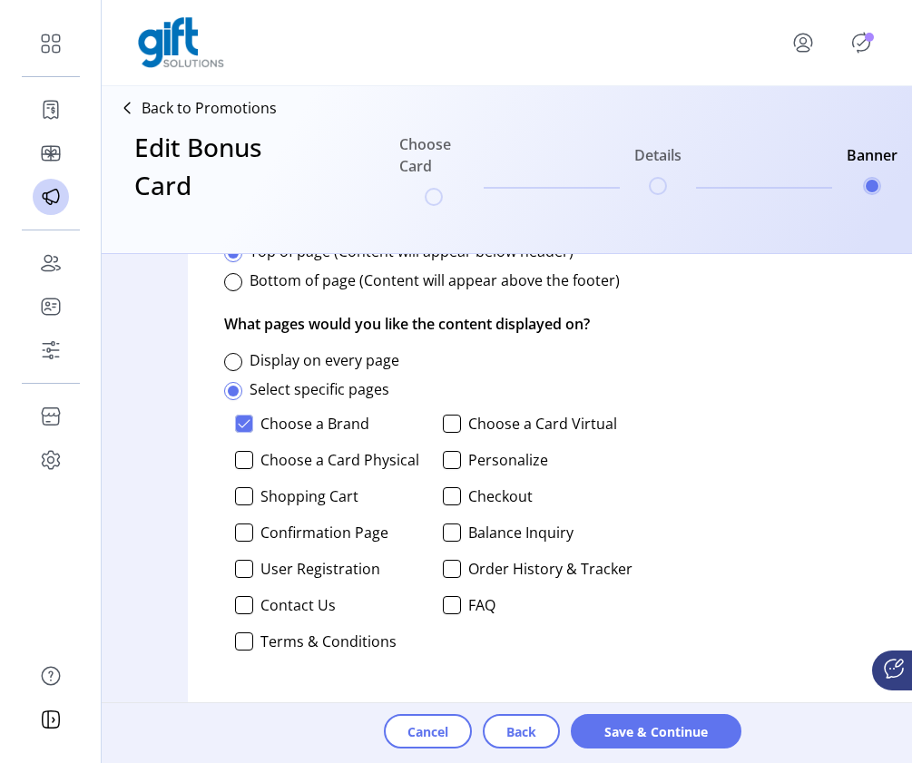
scroll to position [962, 0]
click at [679, 729] on span "Save & Continue" at bounding box center [655, 731] width 123 height 19
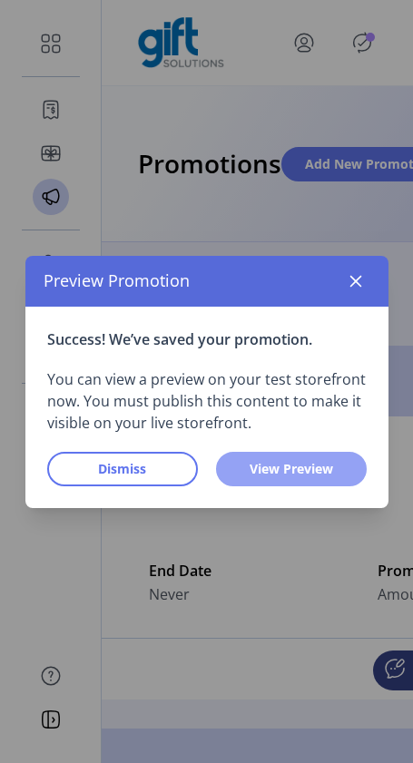
click at [330, 470] on span "View Preview" at bounding box center [290, 468] width 103 height 19
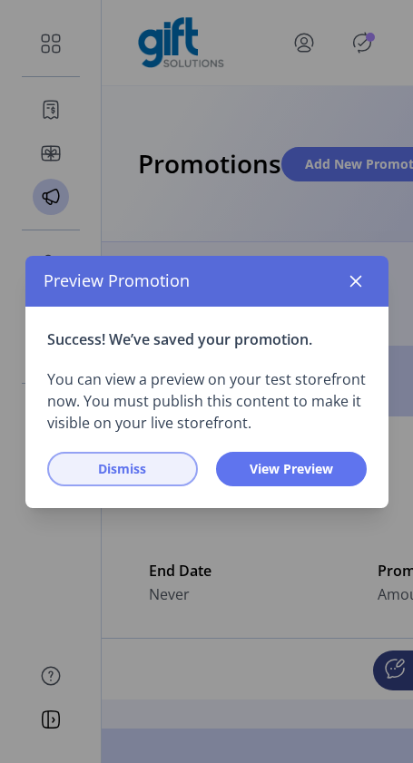
click at [150, 471] on span "Dismiss" at bounding box center [122, 468] width 103 height 19
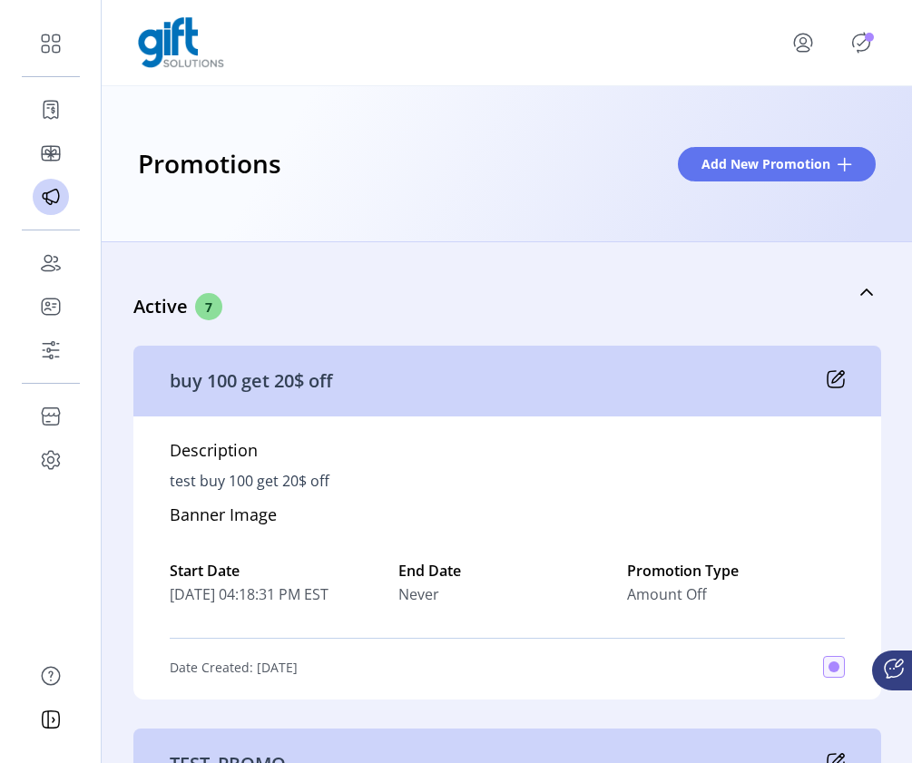
click at [830, 378] on icon at bounding box center [835, 379] width 18 height 18
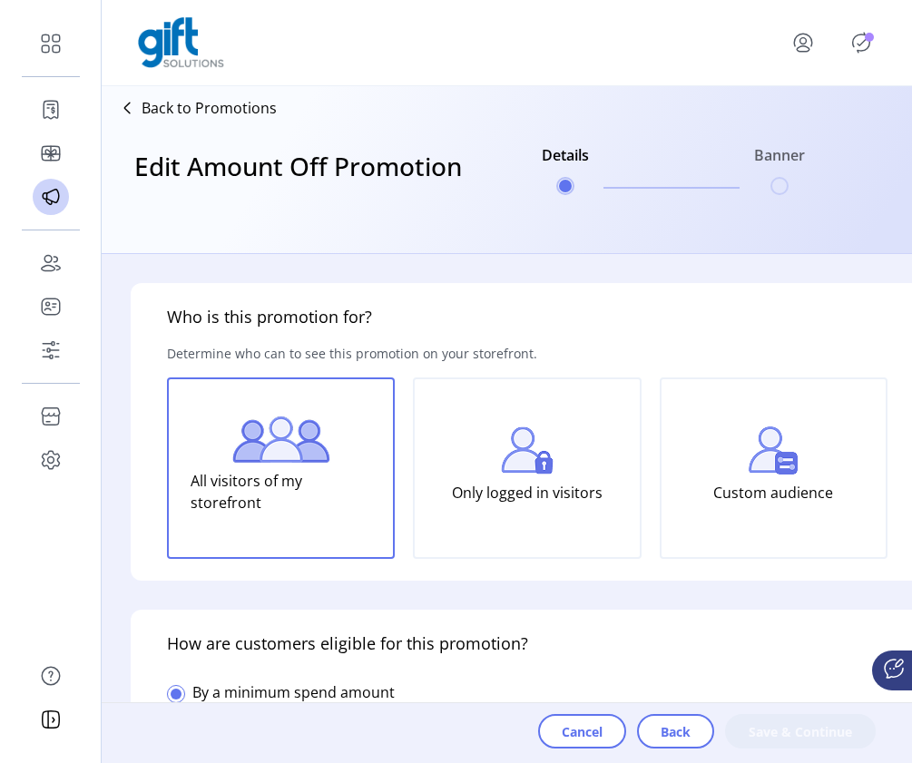
type input "*******"
type input "**********"
type input "*****"
type input "**********"
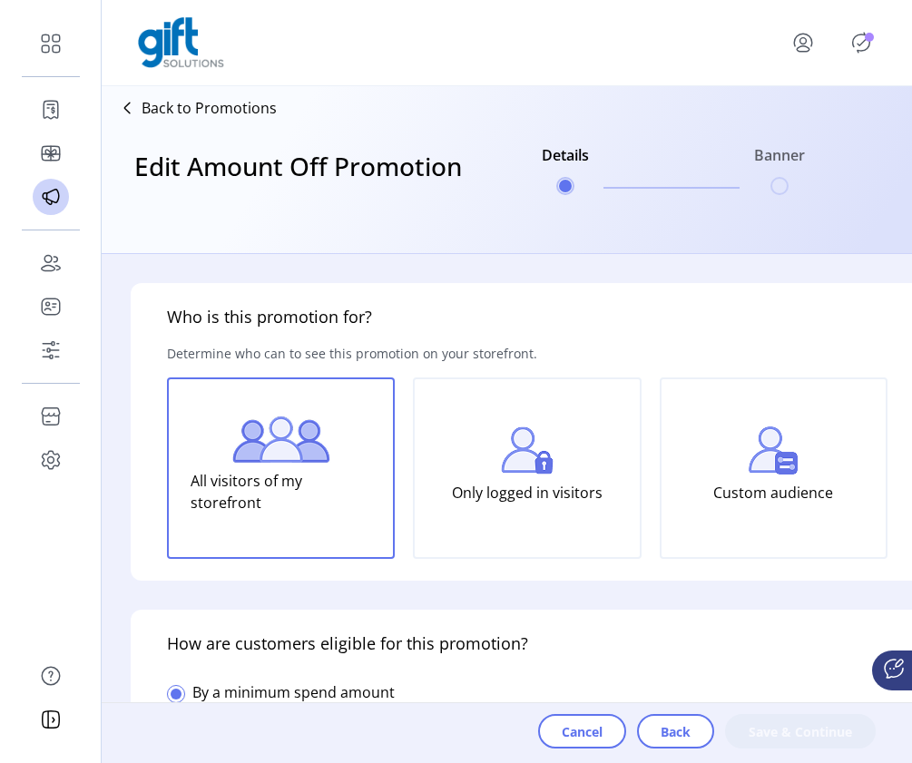
type textarea "**********"
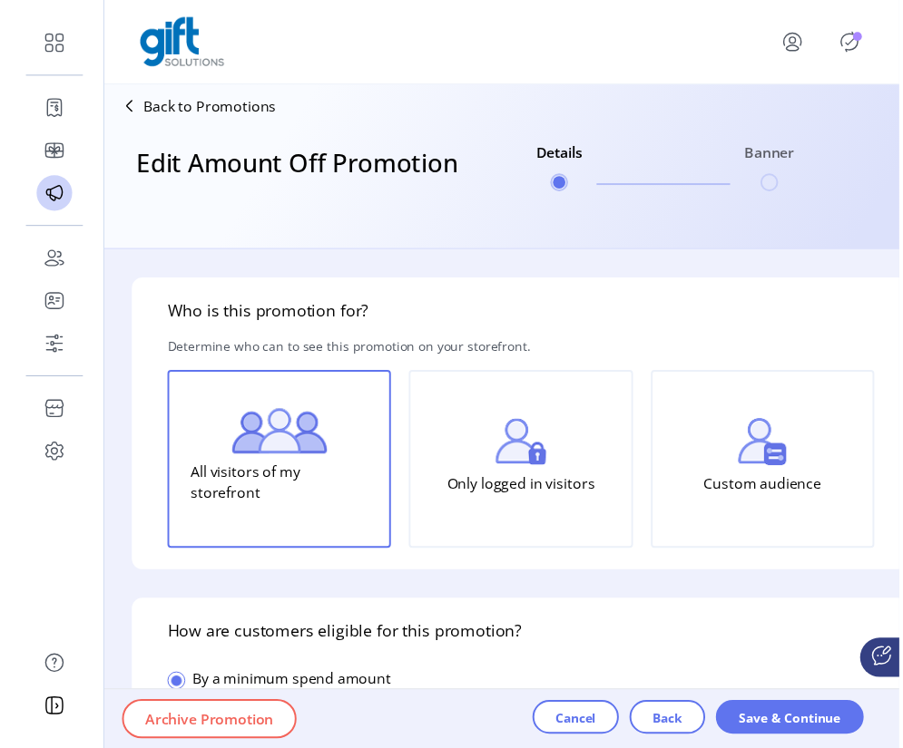
scroll to position [0, 1]
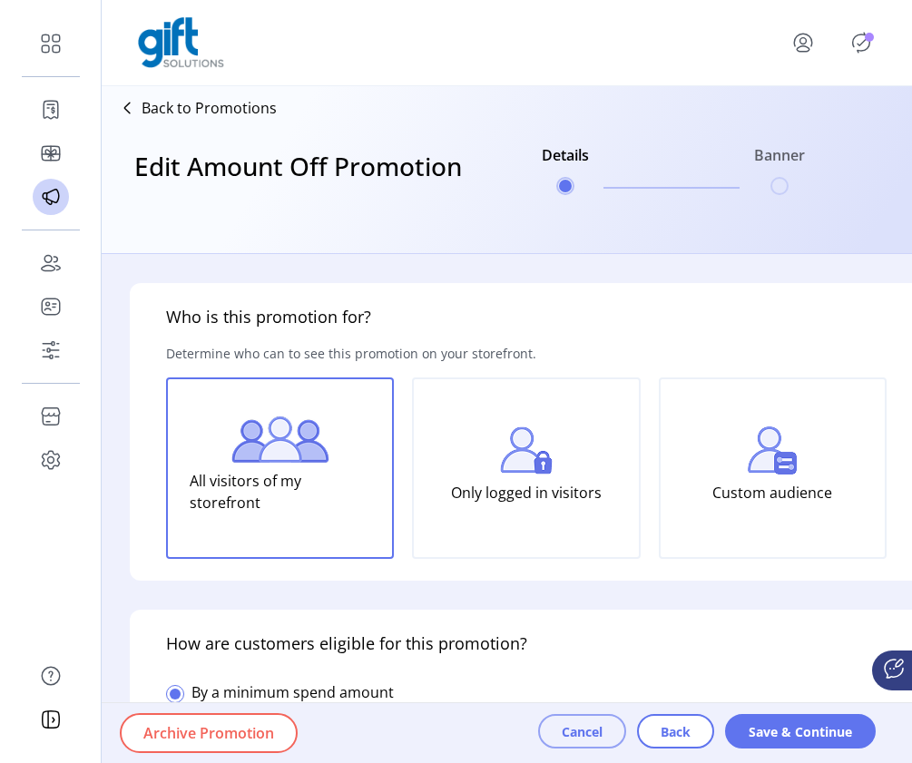
click at [573, 733] on span "Cancel" at bounding box center [581, 731] width 41 height 19
